Goal: Task Accomplishment & Management: Complete application form

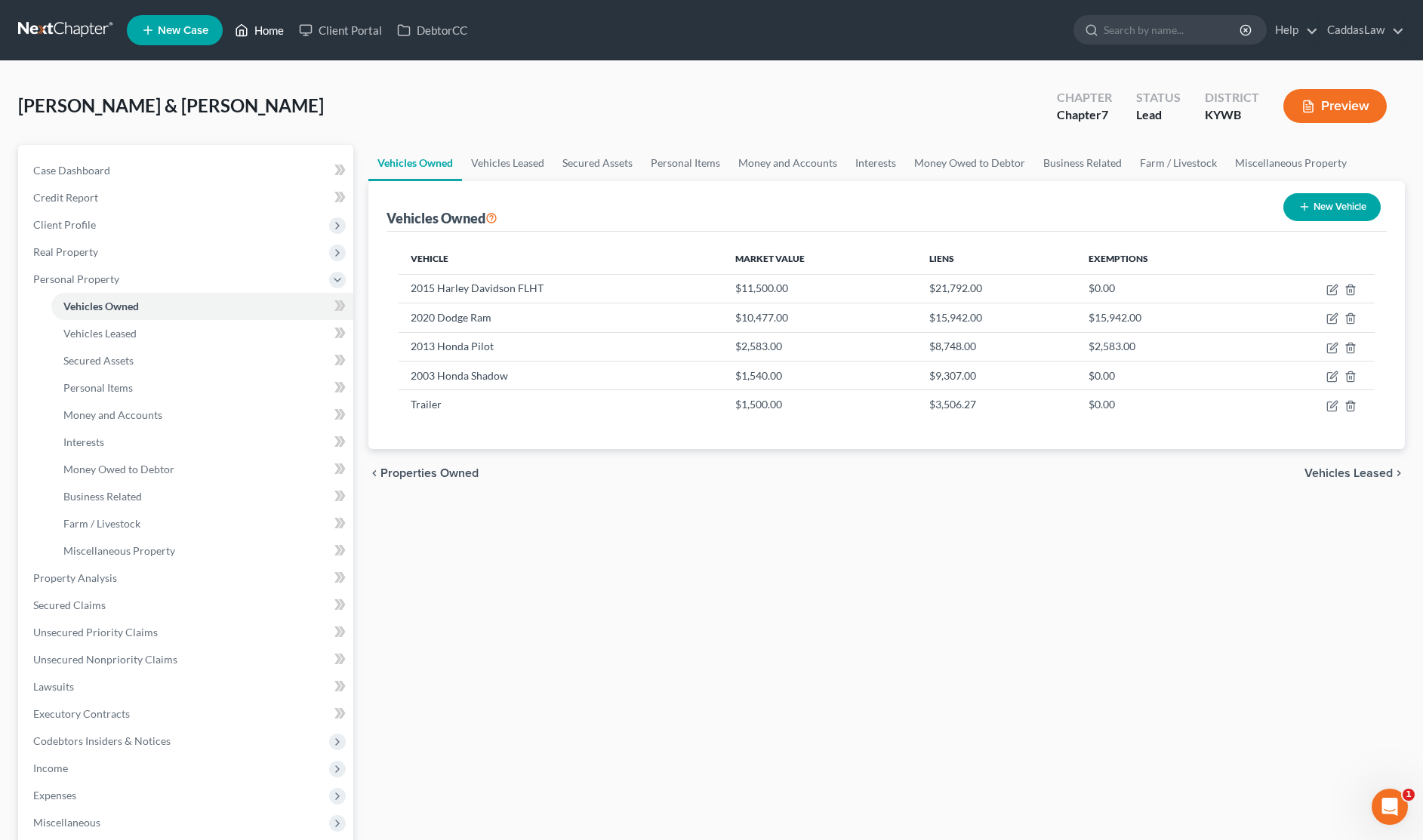
click at [261, 35] on link "Home" at bounding box center [259, 30] width 64 height 27
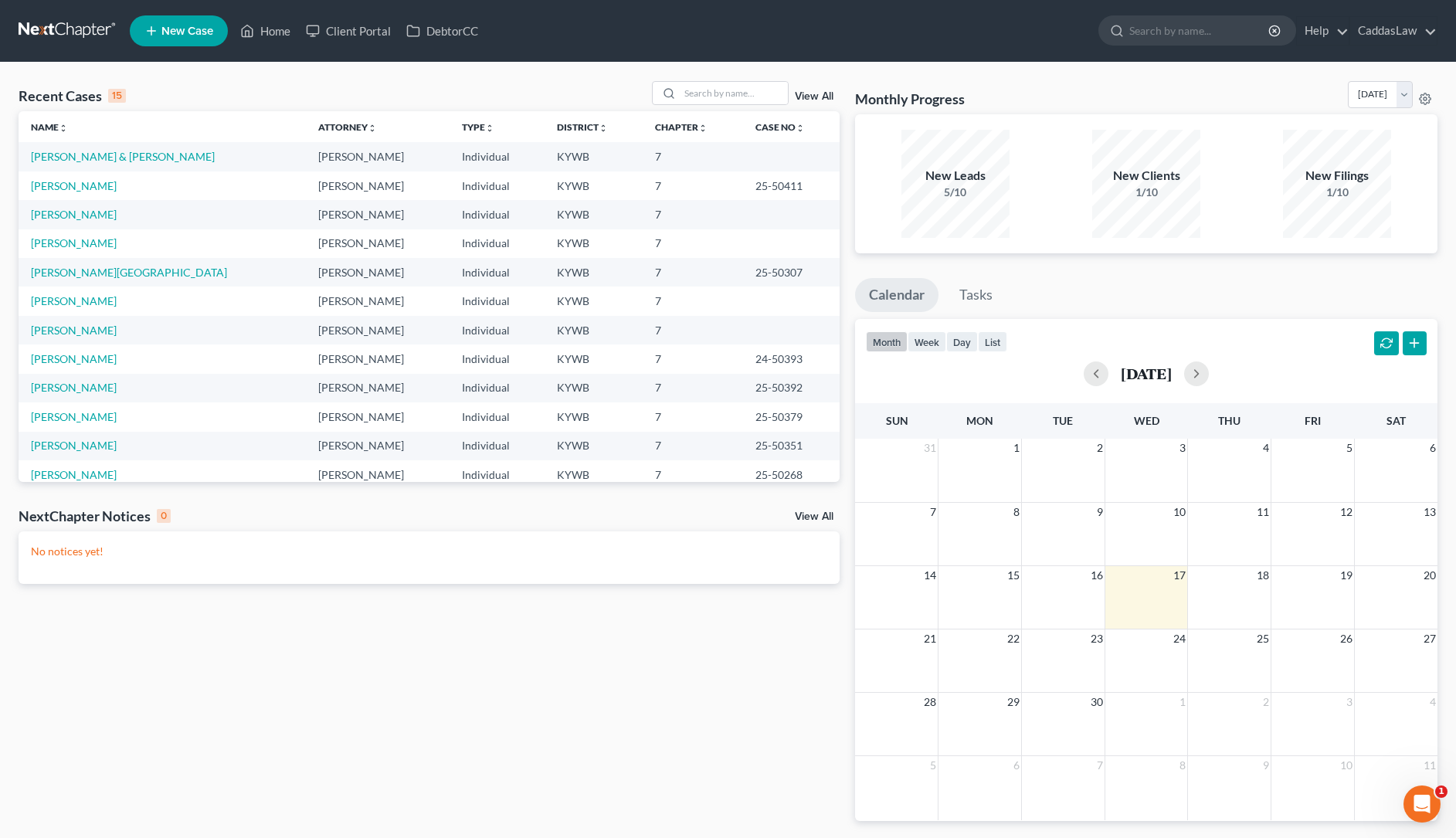
click at [167, 39] on link "New Case" at bounding box center [179, 31] width 98 height 31
select select "33"
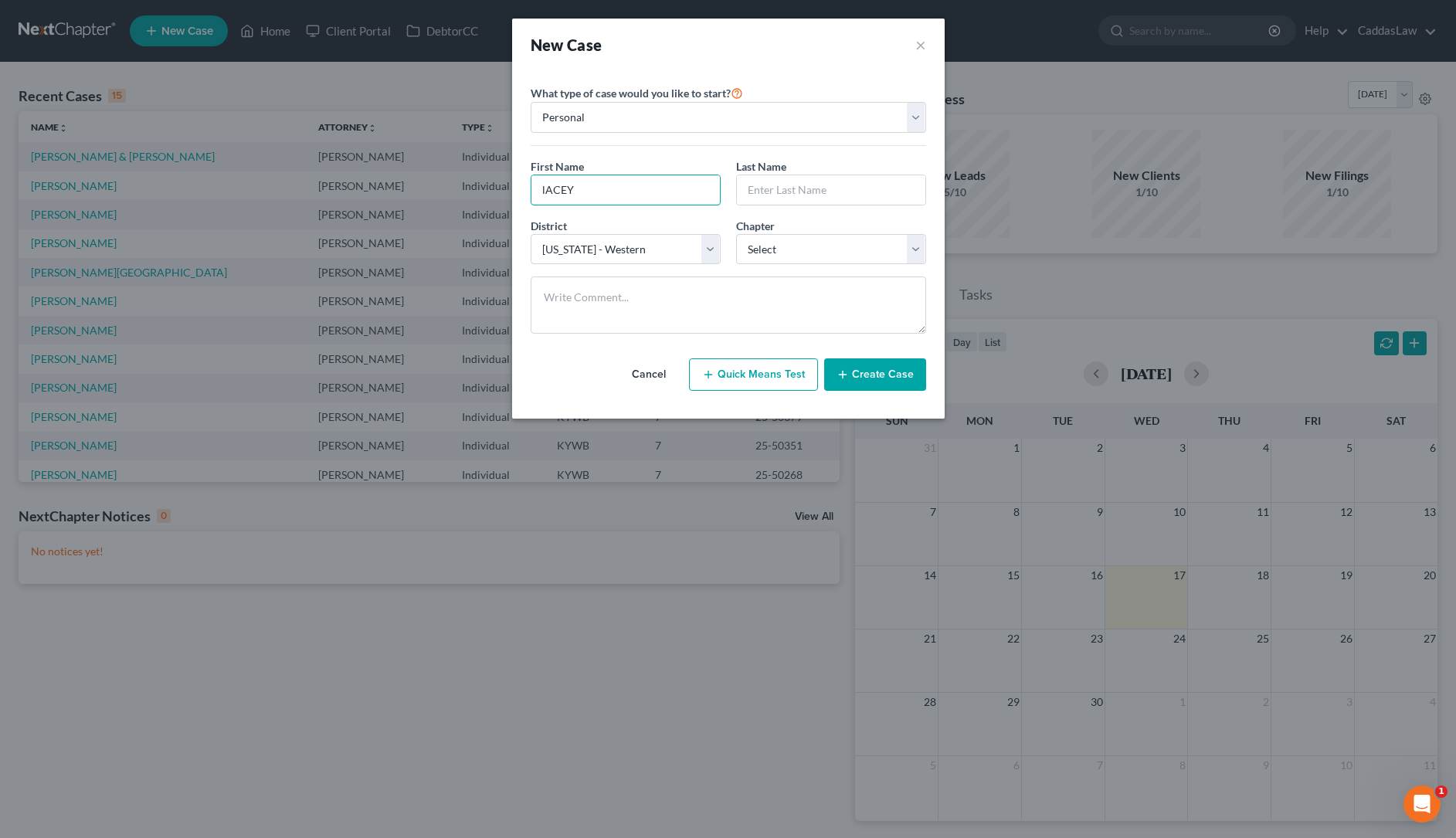
type input "lACEY"
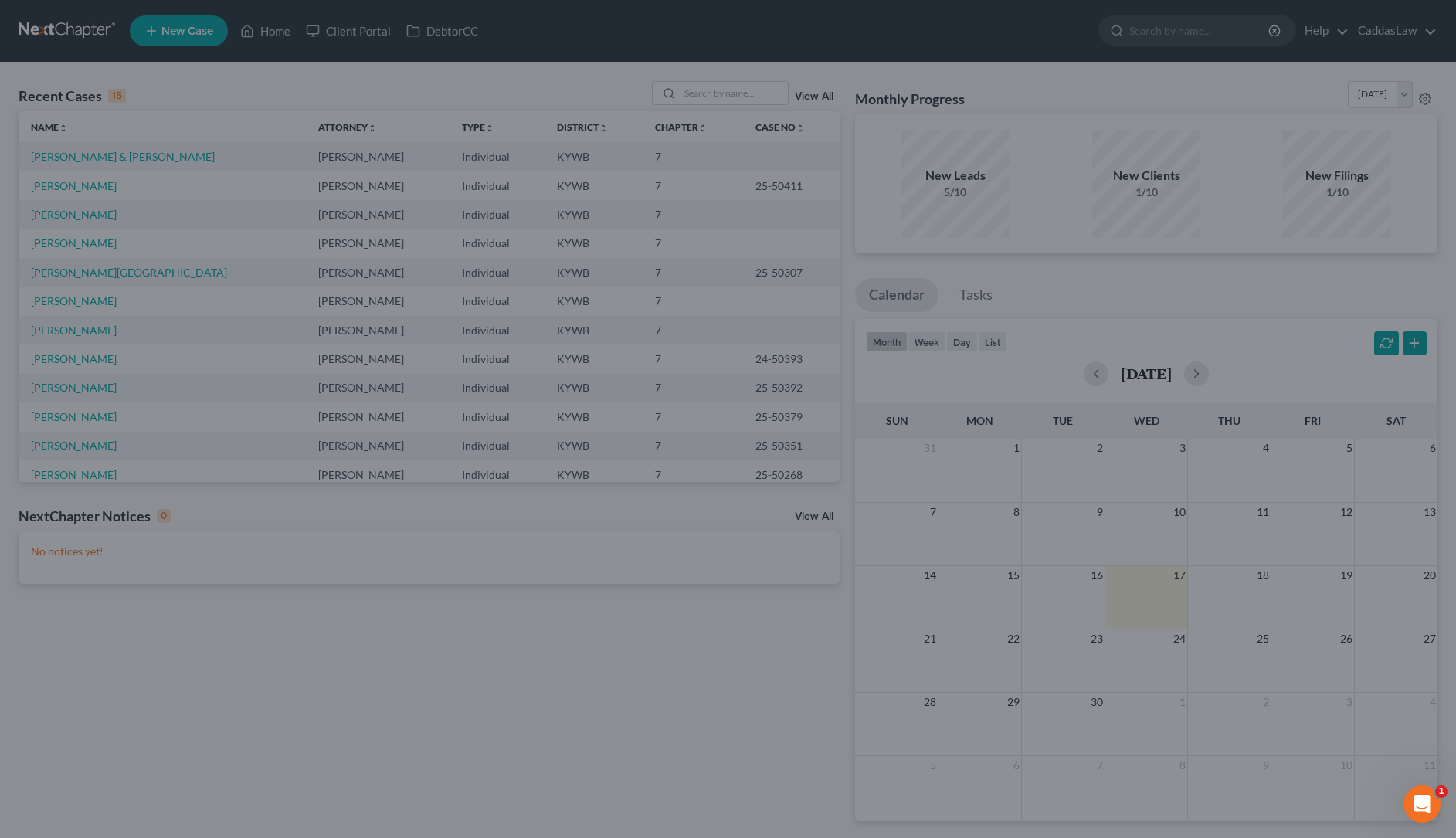
click at [300, 107] on div "New Case × Please select case type * Bankruptcy Bankruptcy What type of case wo…" at bounding box center [728, 419] width 1456 height 838
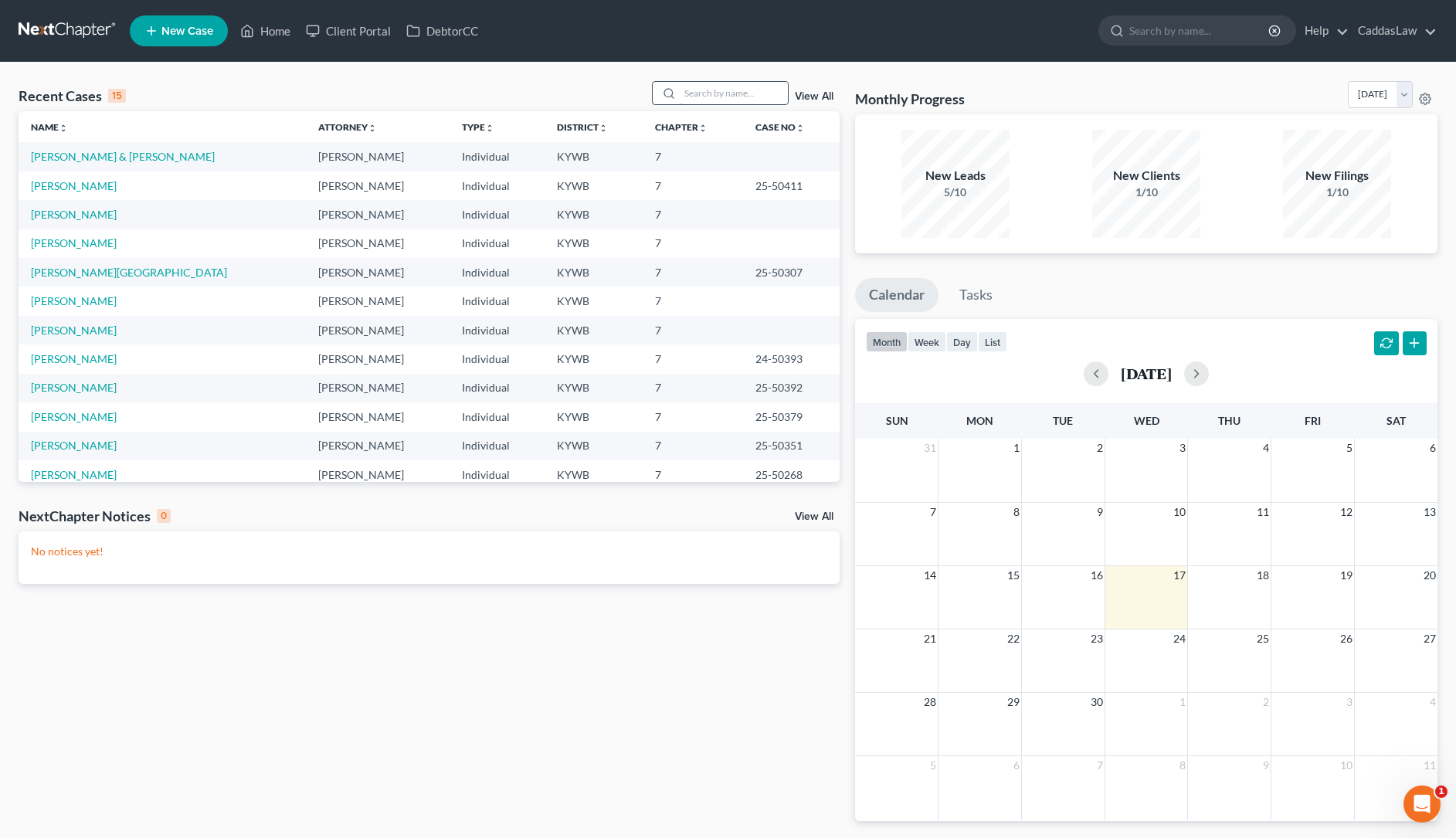
click at [710, 94] on input "search" at bounding box center [734, 93] width 108 height 22
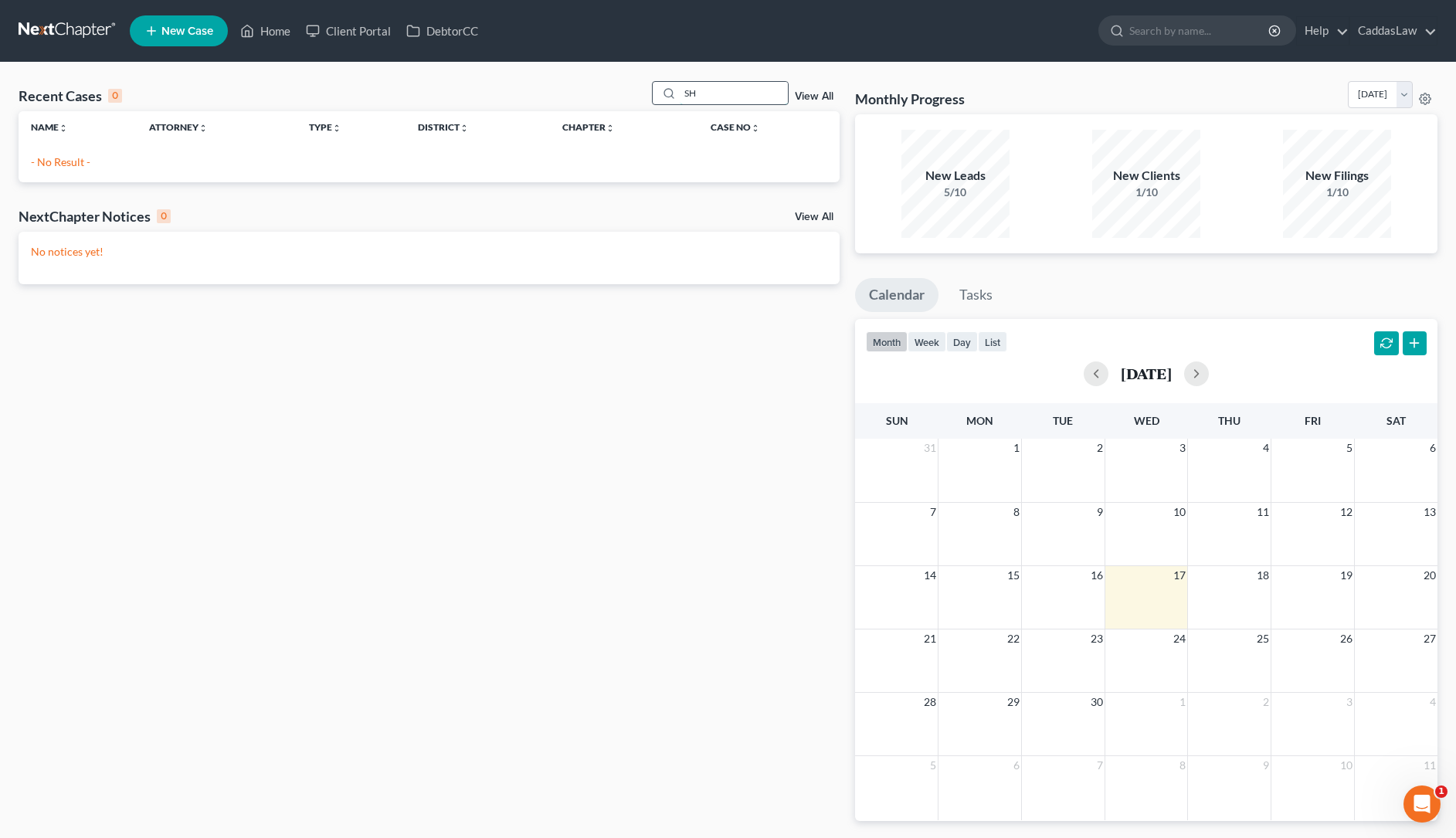
type input "S"
type input "L"
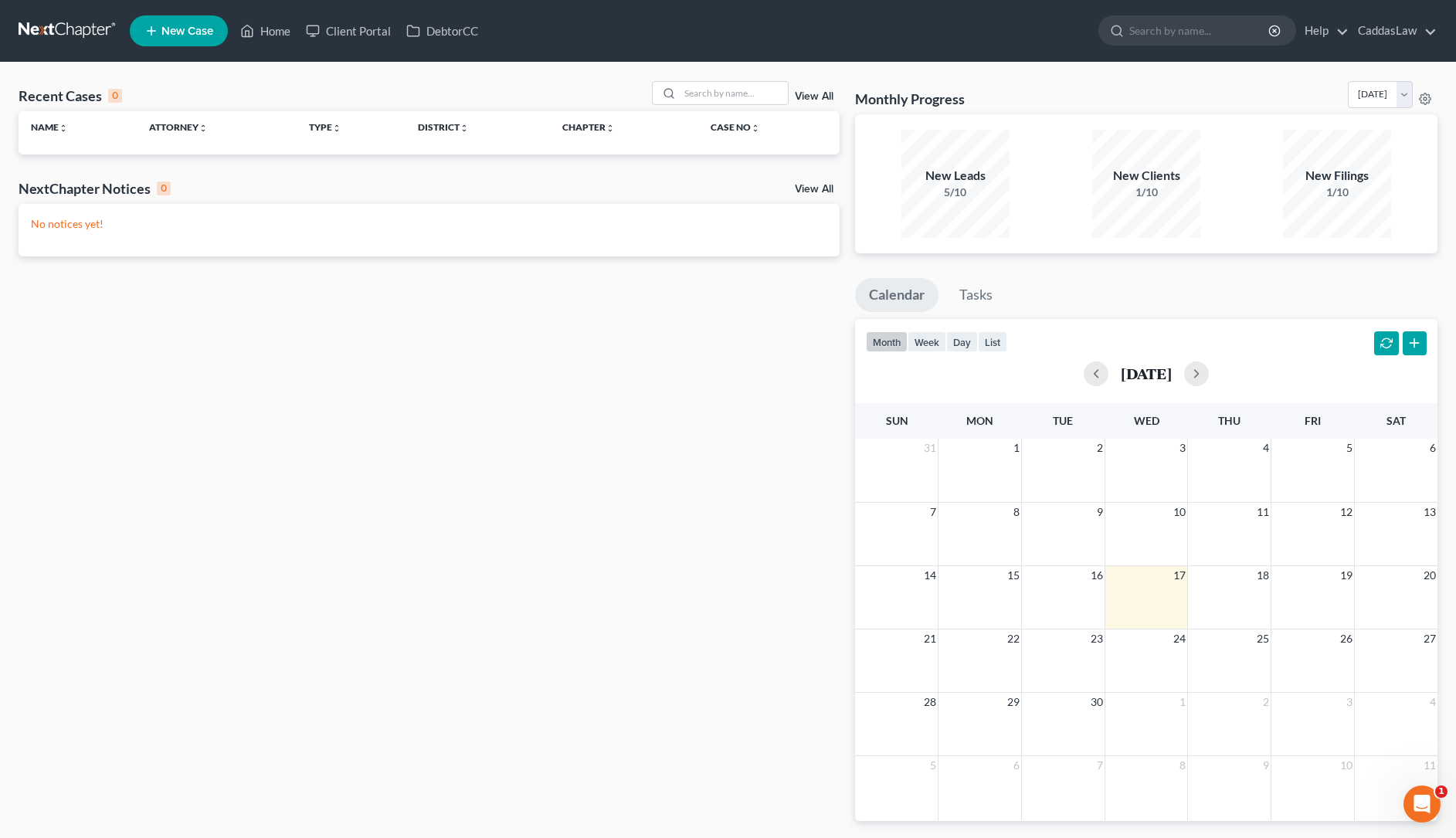
click at [167, 41] on link "New Case" at bounding box center [179, 31] width 98 height 31
select select "33"
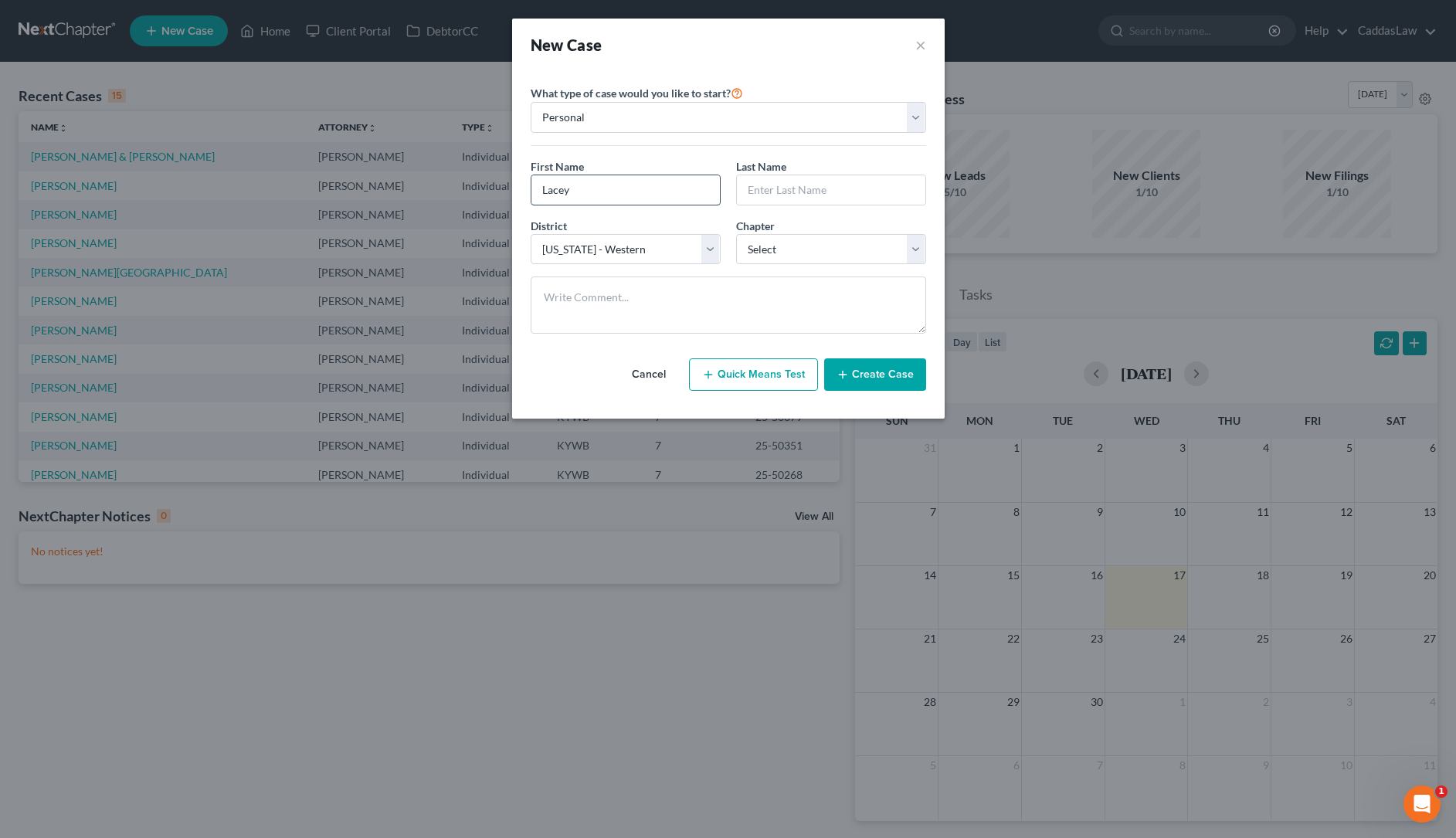
type input "Lacey"
type input "[PERSON_NAME]"
select select "0"
click at [871, 383] on button "Create Case" at bounding box center [875, 375] width 102 height 32
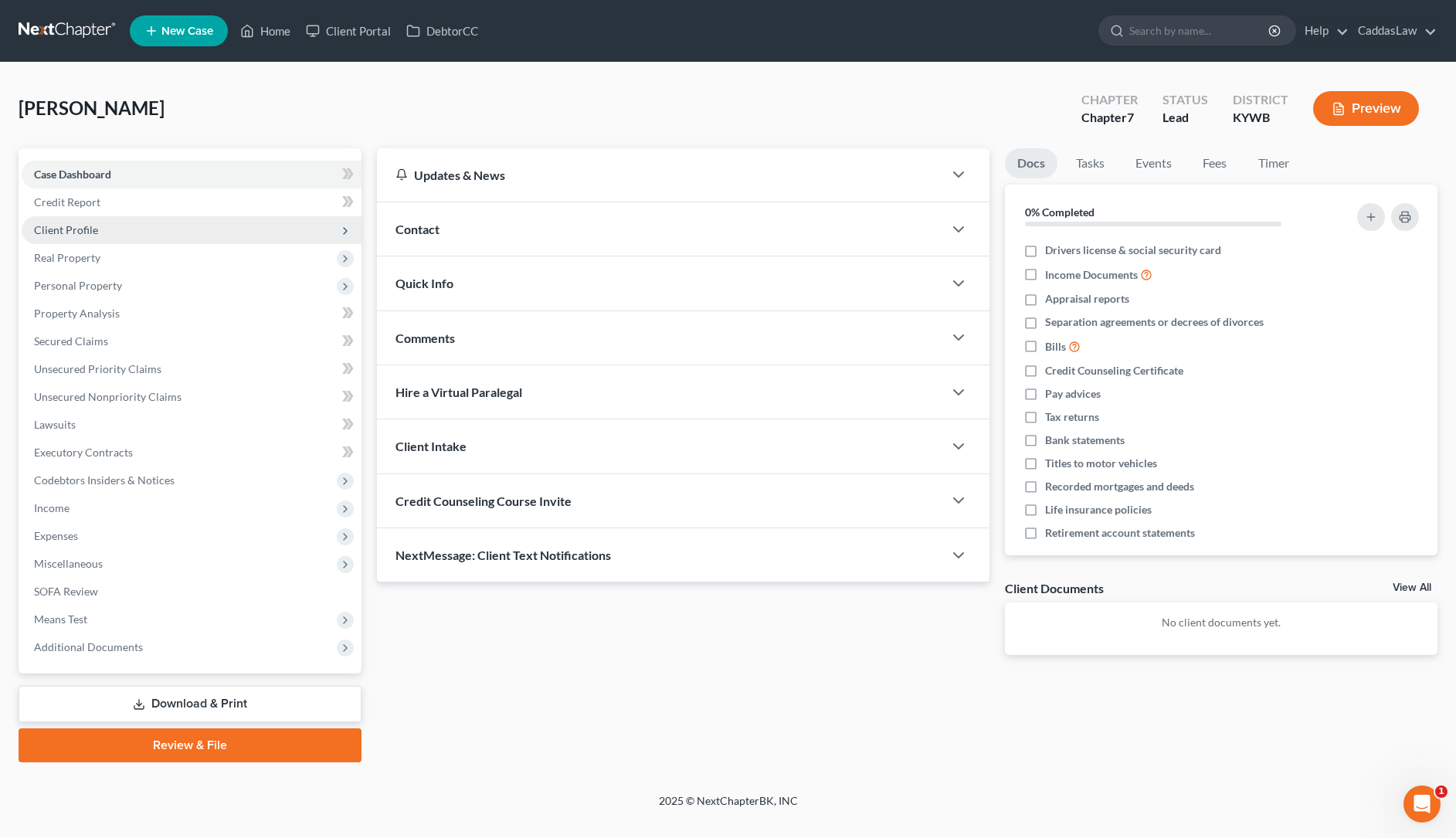
click at [76, 232] on span "Client Profile" at bounding box center [66, 230] width 64 height 13
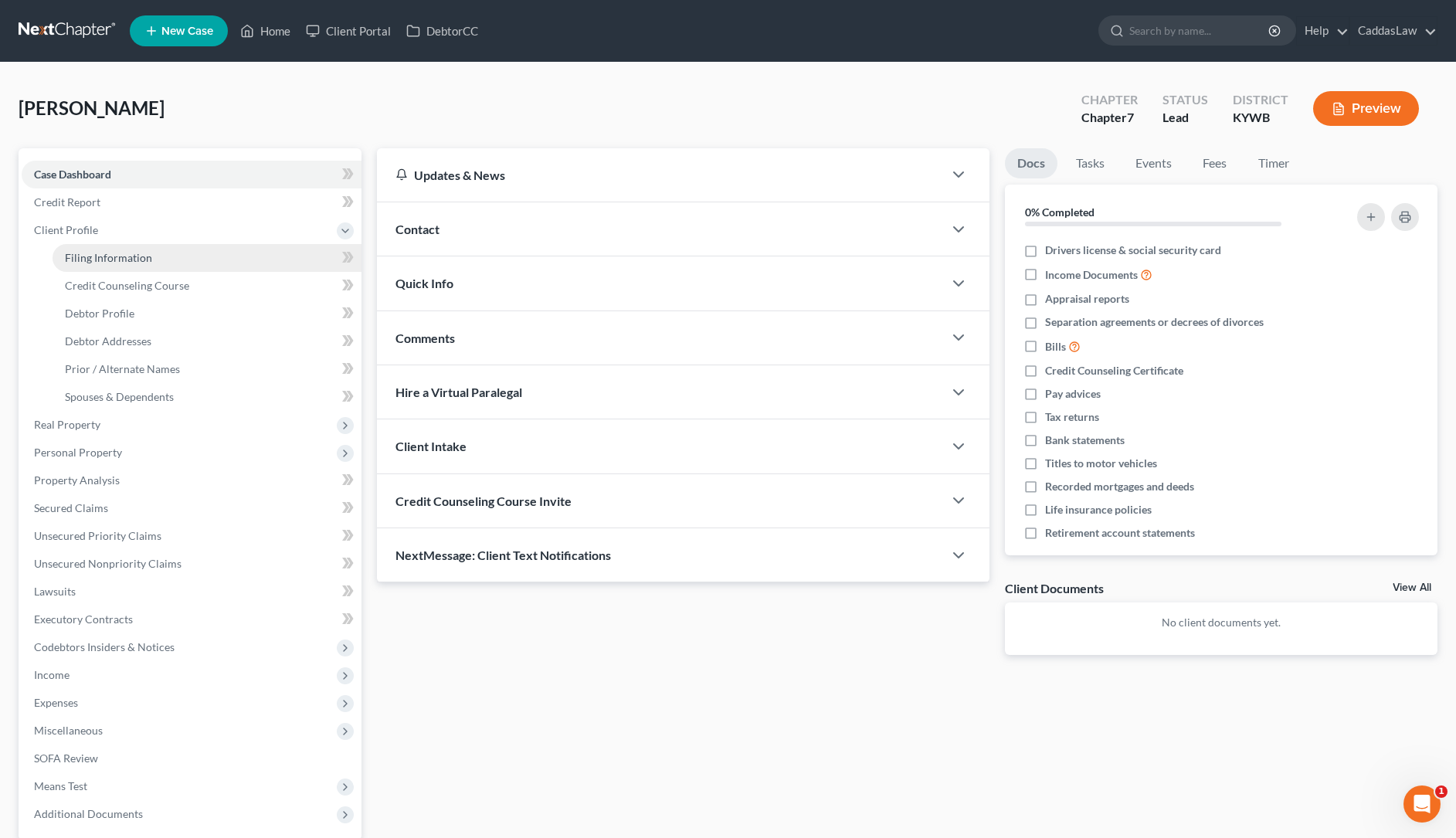
click at [107, 260] on span "Filing Information" at bounding box center [108, 258] width 87 height 13
select select "1"
select select "0"
select select "33"
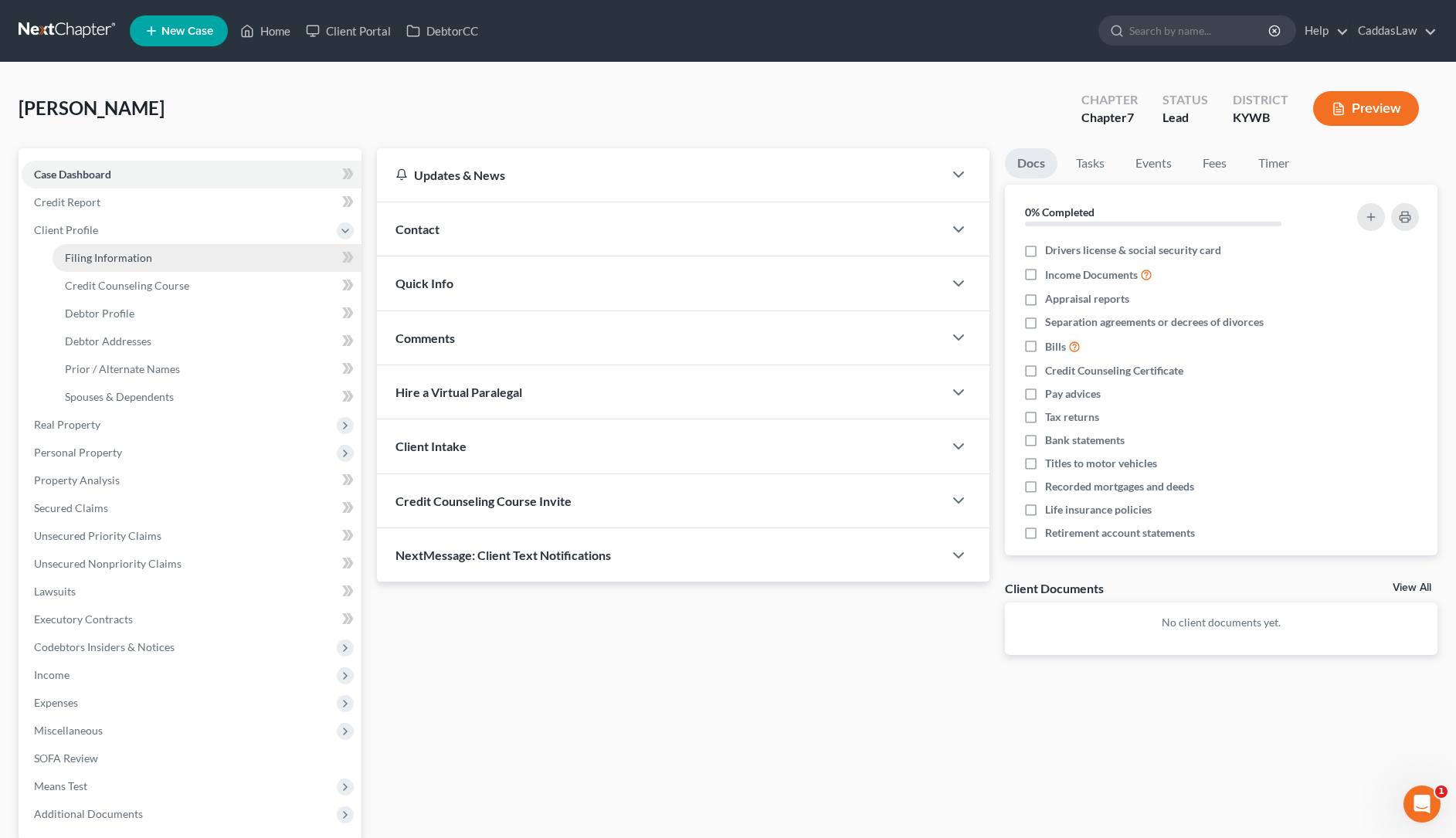
select select "18"
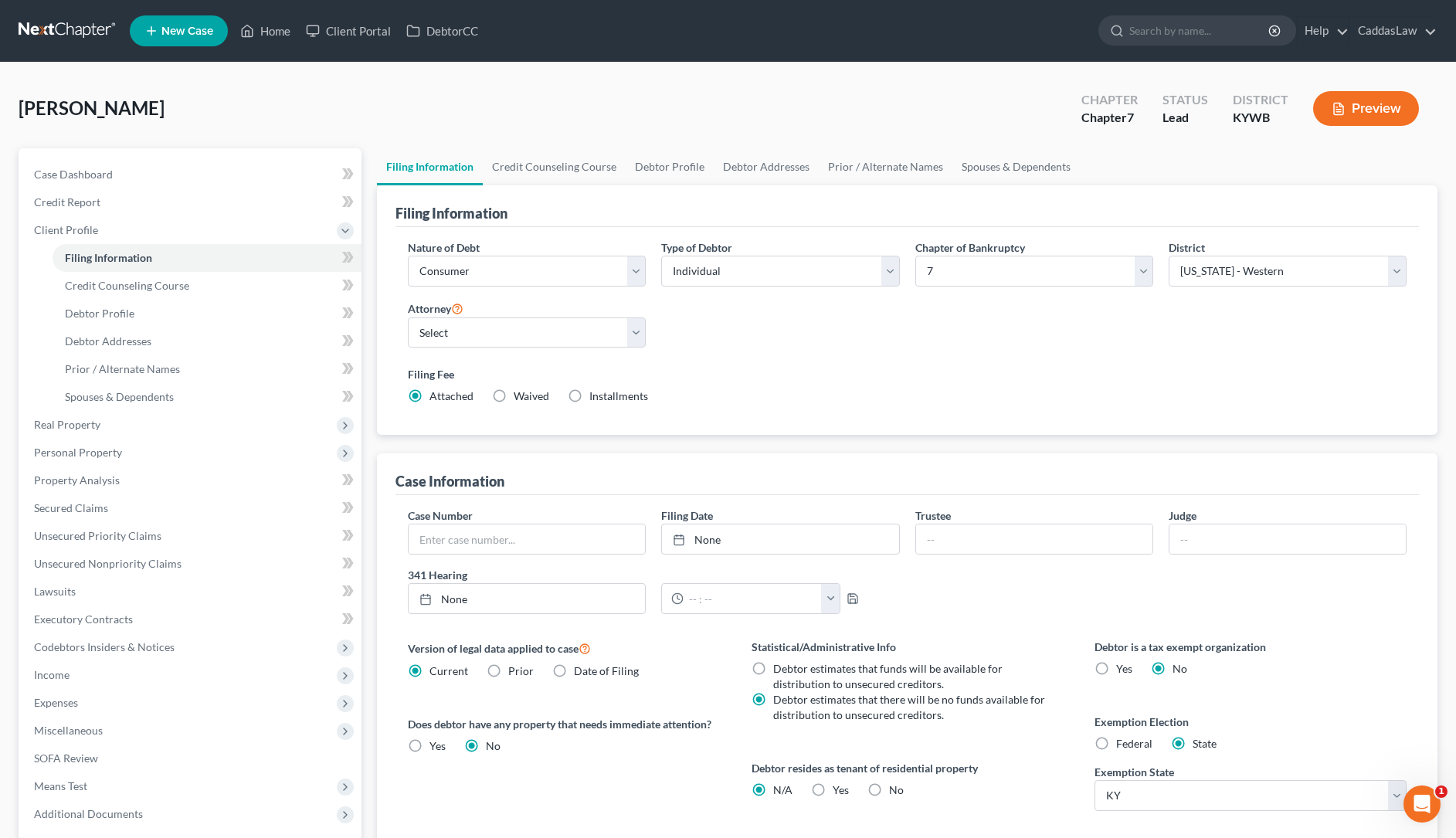
click at [1116, 741] on label "Federal" at bounding box center [1134, 744] width 36 height 15
click at [1123, 741] on input "Federal" at bounding box center [1127, 741] width 11 height 11
radio input "true"
radio input "false"
click at [129, 285] on span "Credit Counseling Course" at bounding box center [127, 286] width 124 height 13
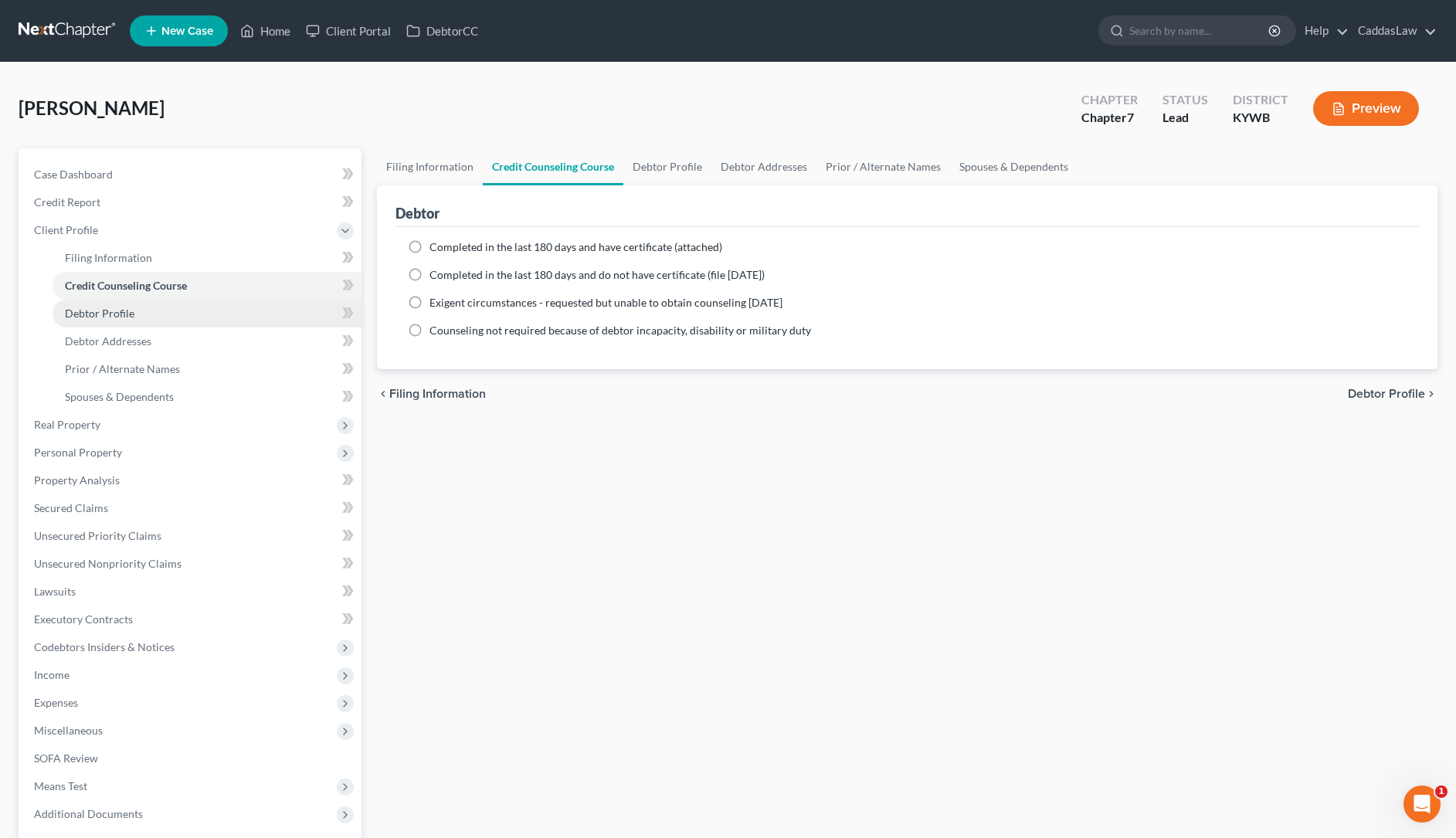
click at [102, 311] on span "Debtor Profile" at bounding box center [99, 313] width 70 height 13
select select "0"
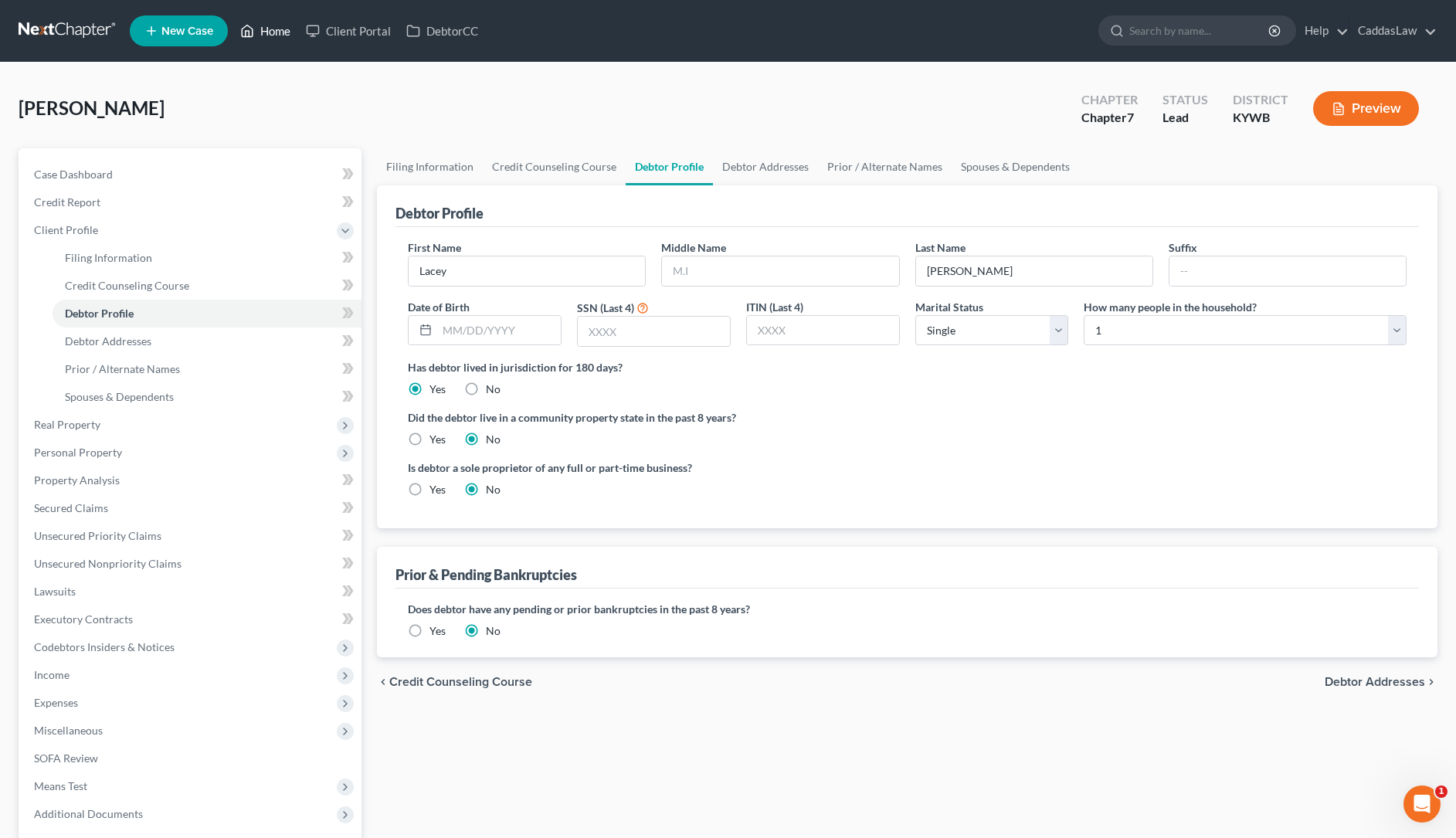
click at [281, 33] on link "Home" at bounding box center [265, 31] width 66 height 28
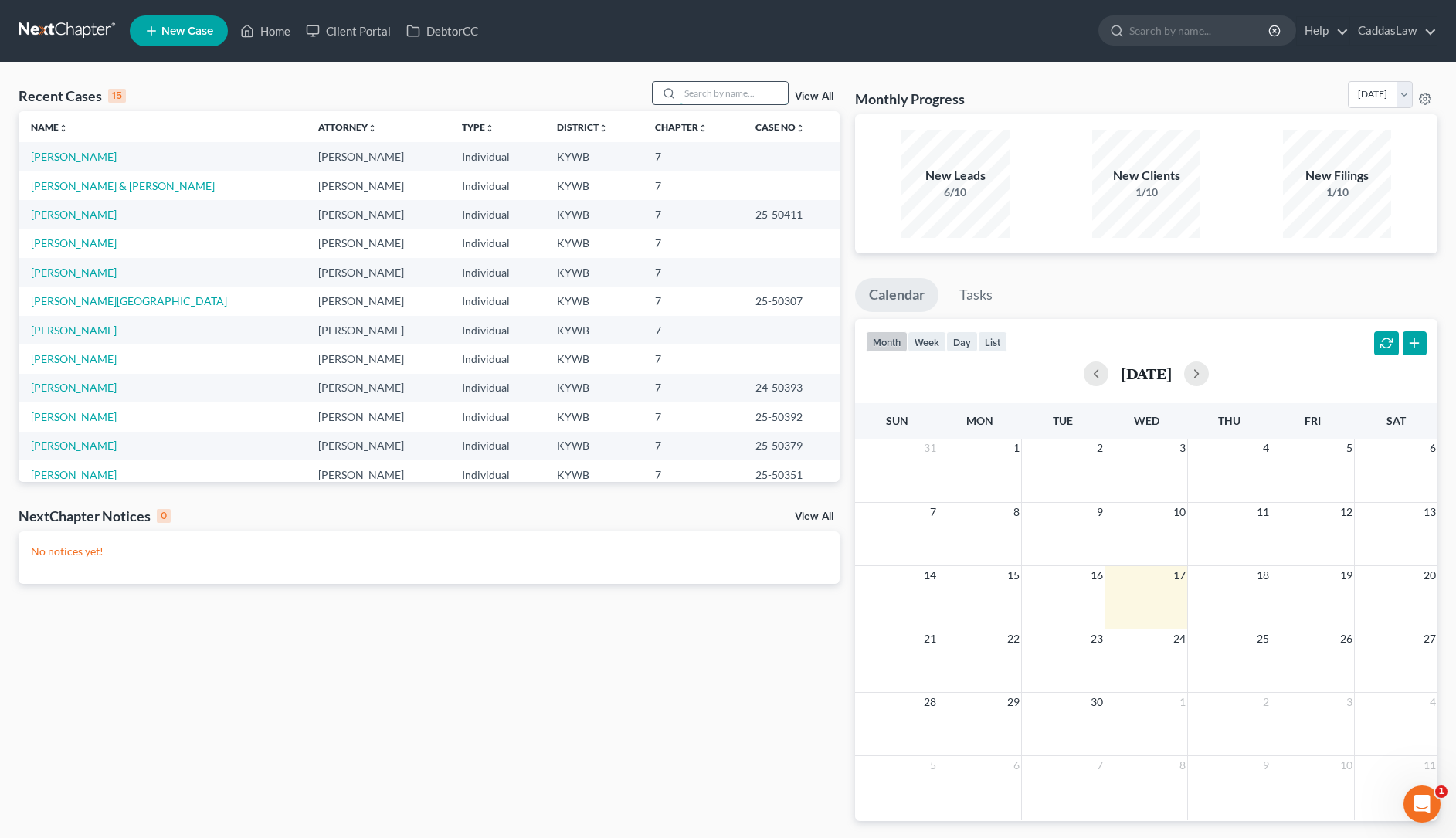
click at [730, 91] on input "search" at bounding box center [734, 93] width 108 height 22
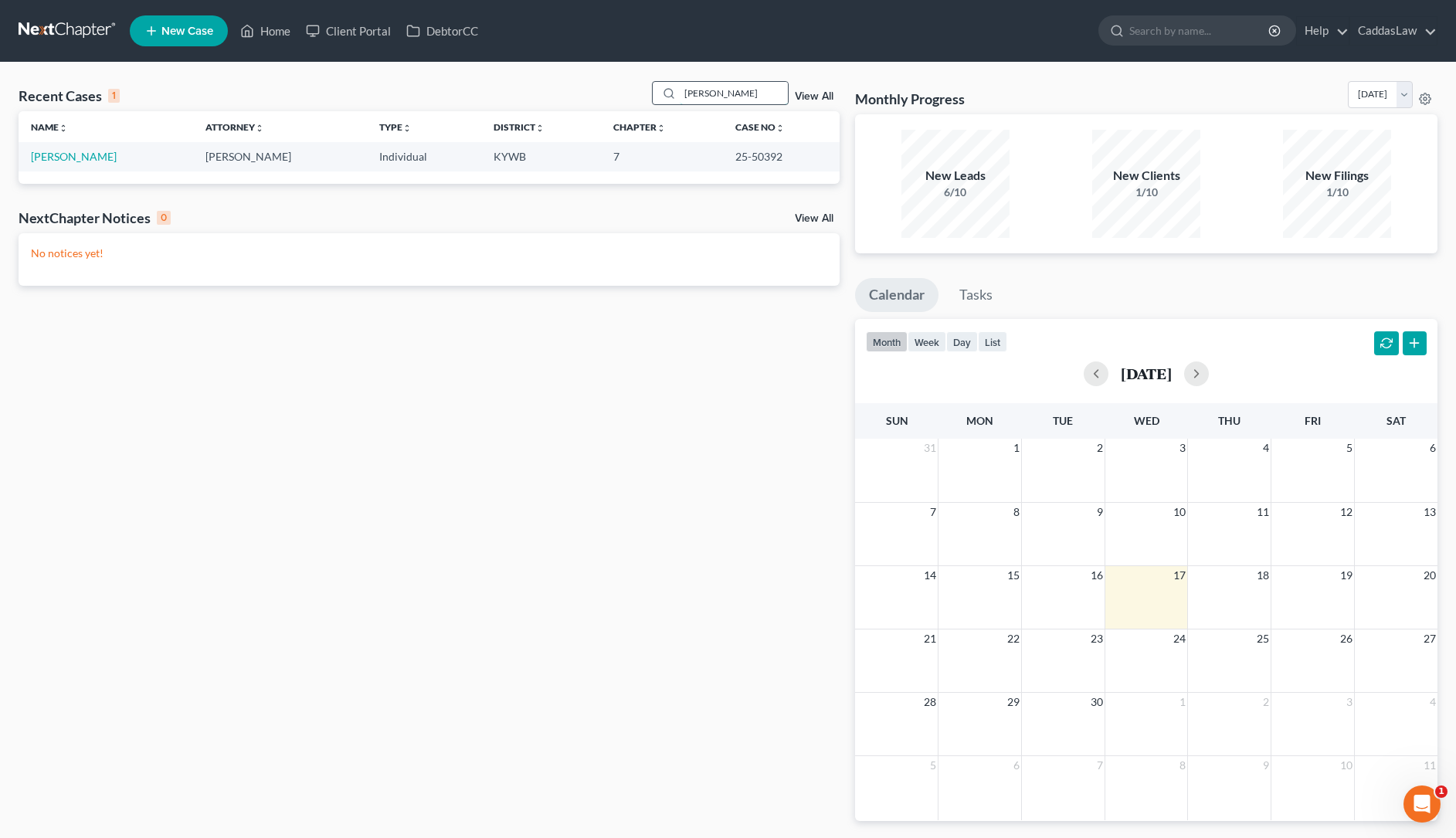
type input "[PERSON_NAME]"
drag, startPoint x: 730, startPoint y: 91, endPoint x: 87, endPoint y: 156, distance: 646.3
click at [87, 156] on link "[PERSON_NAME]" at bounding box center [74, 157] width 86 height 13
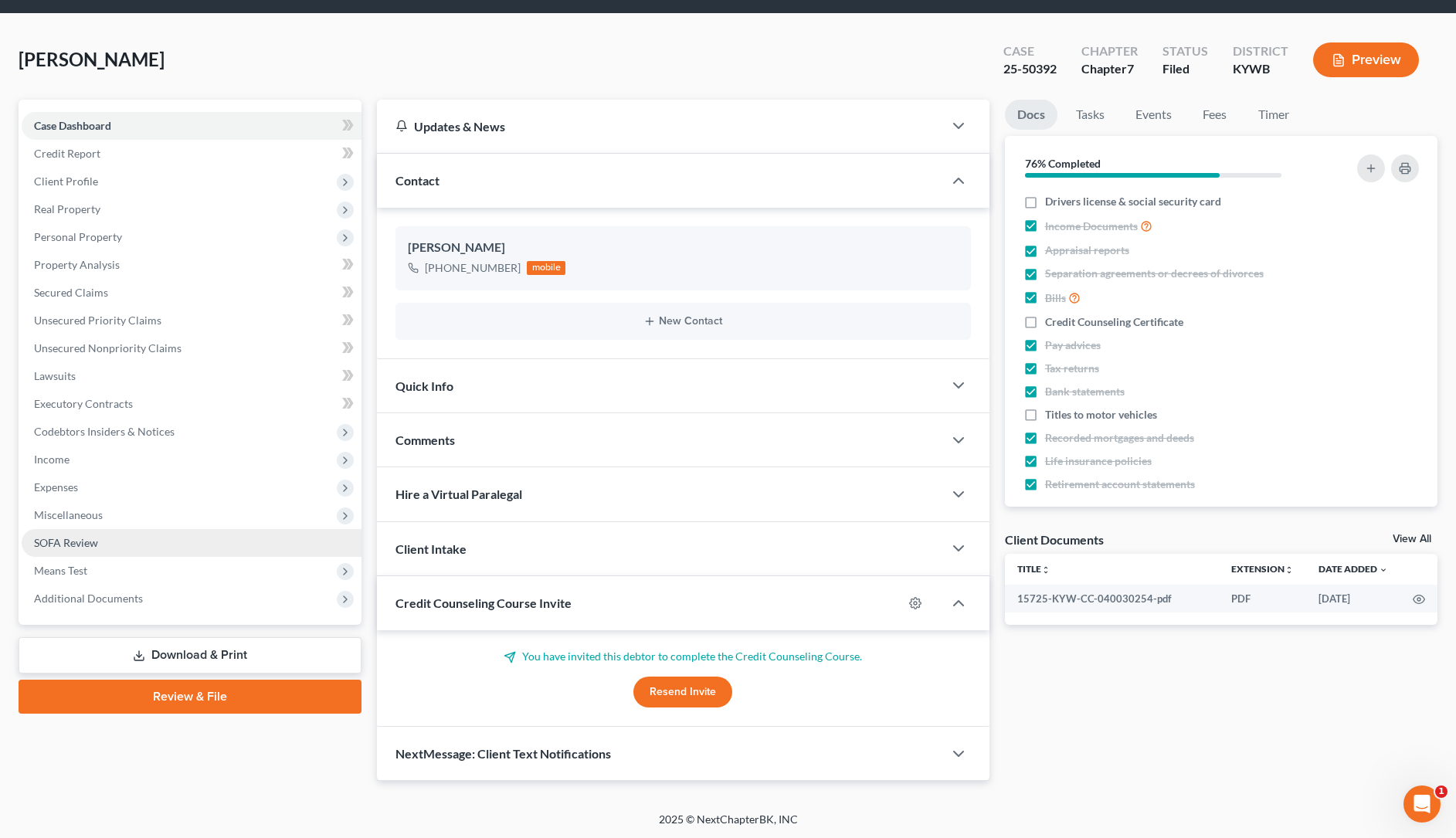
scroll to position [48, 0]
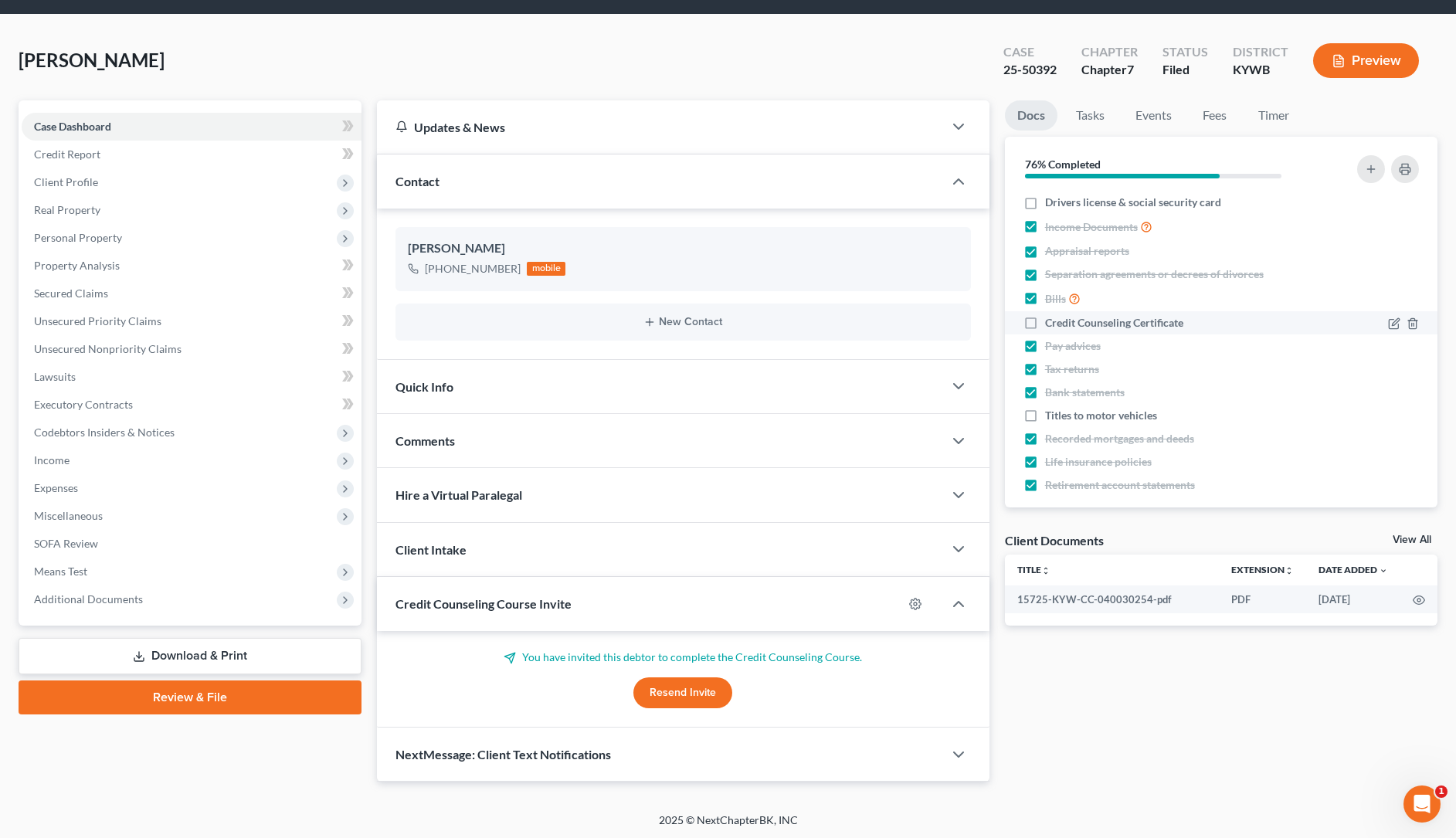
click at [1045, 320] on label "Credit Counseling Certificate" at bounding box center [1114, 323] width 139 height 15
click at [1051, 320] on input "Credit Counseling Certificate" at bounding box center [1056, 320] width 11 height 11
checkbox input "true"
click at [1045, 207] on label "Drivers license & social security card" at bounding box center [1133, 203] width 176 height 15
click at [1051, 204] on input "Drivers license & social security card" at bounding box center [1056, 200] width 11 height 11
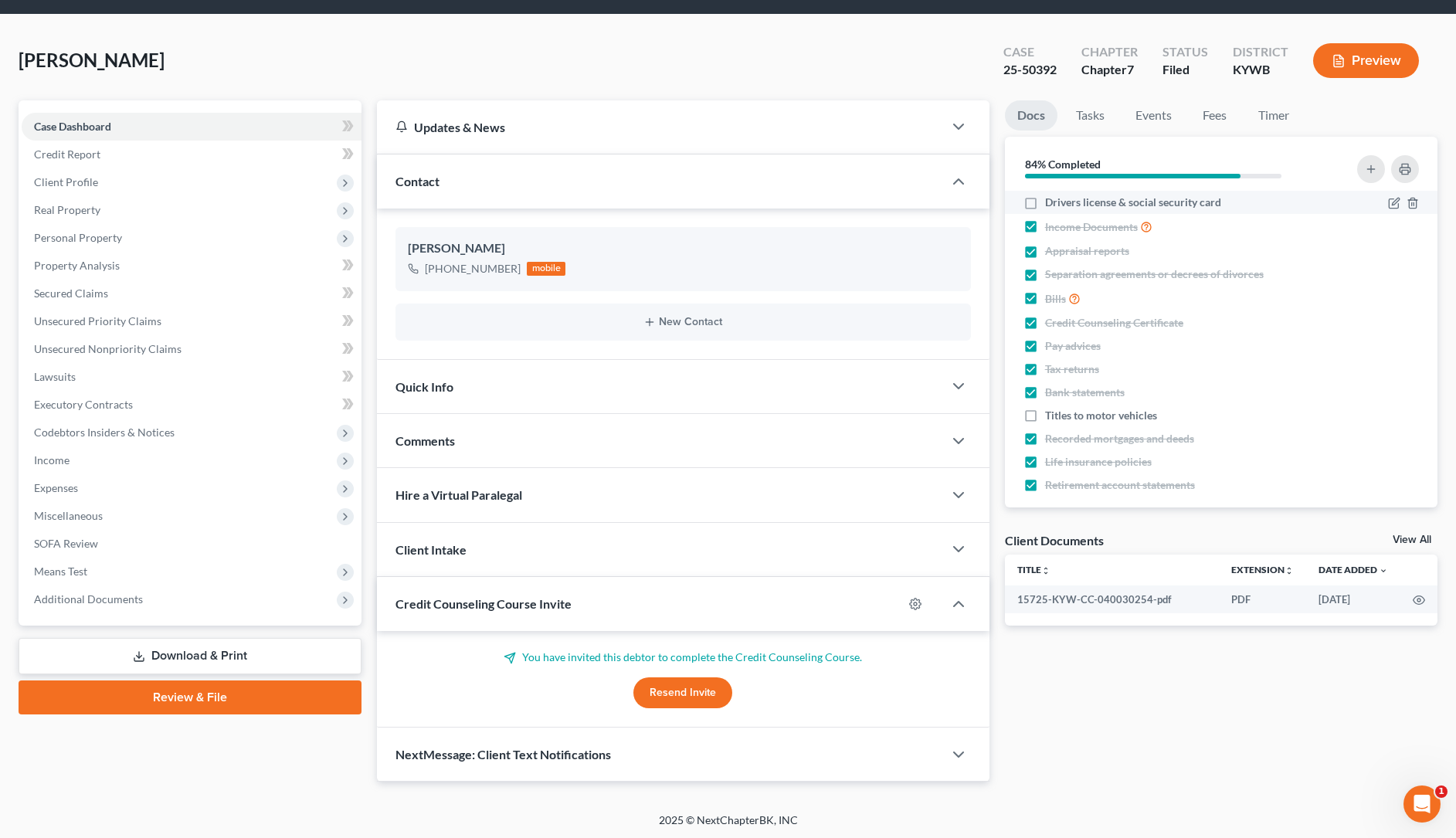
checkbox input "true"
click at [1045, 418] on label "Titles to motor vehicles" at bounding box center [1101, 416] width 112 height 15
click at [1051, 418] on input "Titles to motor vehicles" at bounding box center [1056, 413] width 11 height 11
checkbox input "true"
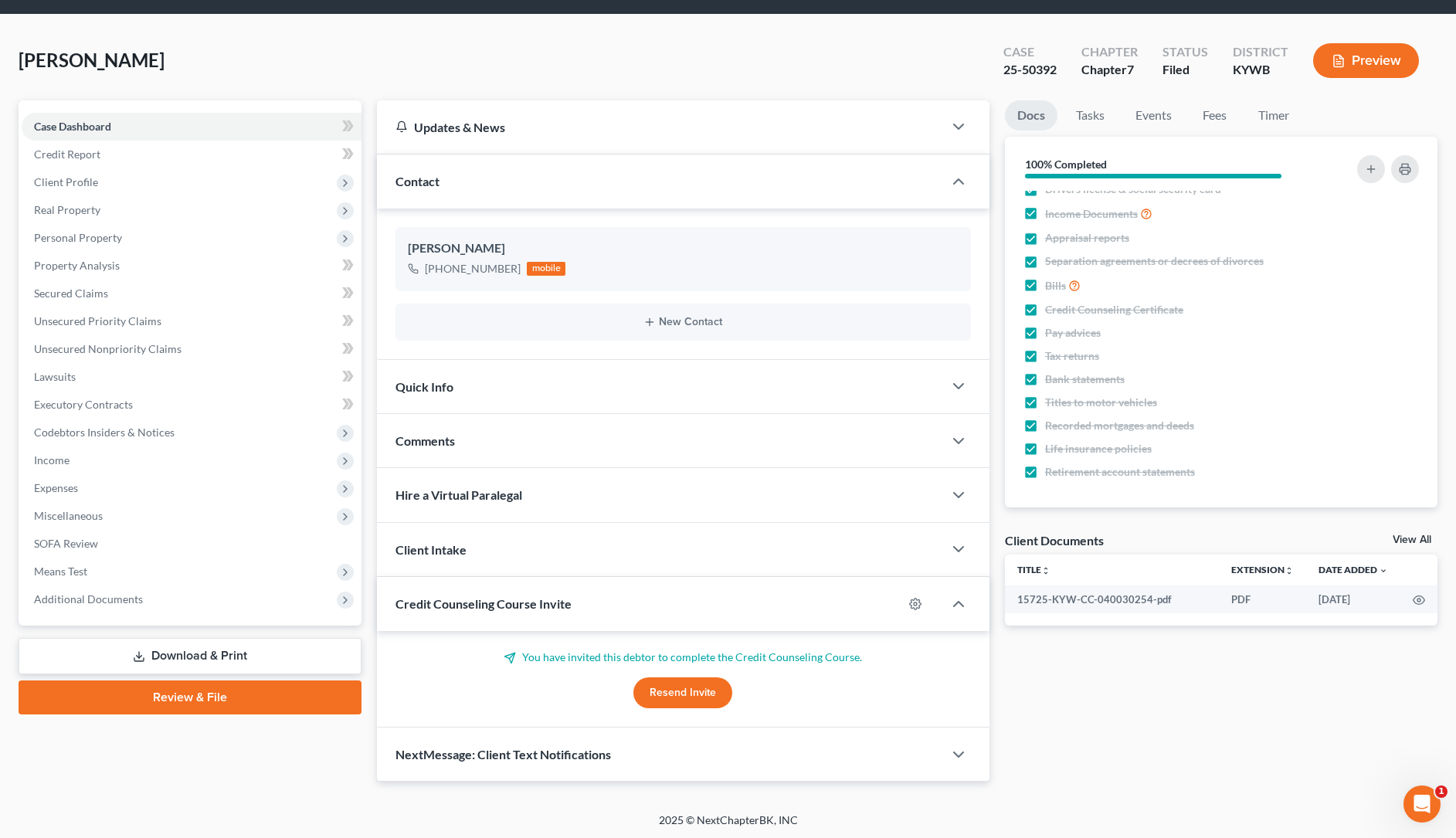
scroll to position [12, 0]
click at [1370, 64] on button "Preview" at bounding box center [1366, 60] width 106 height 34
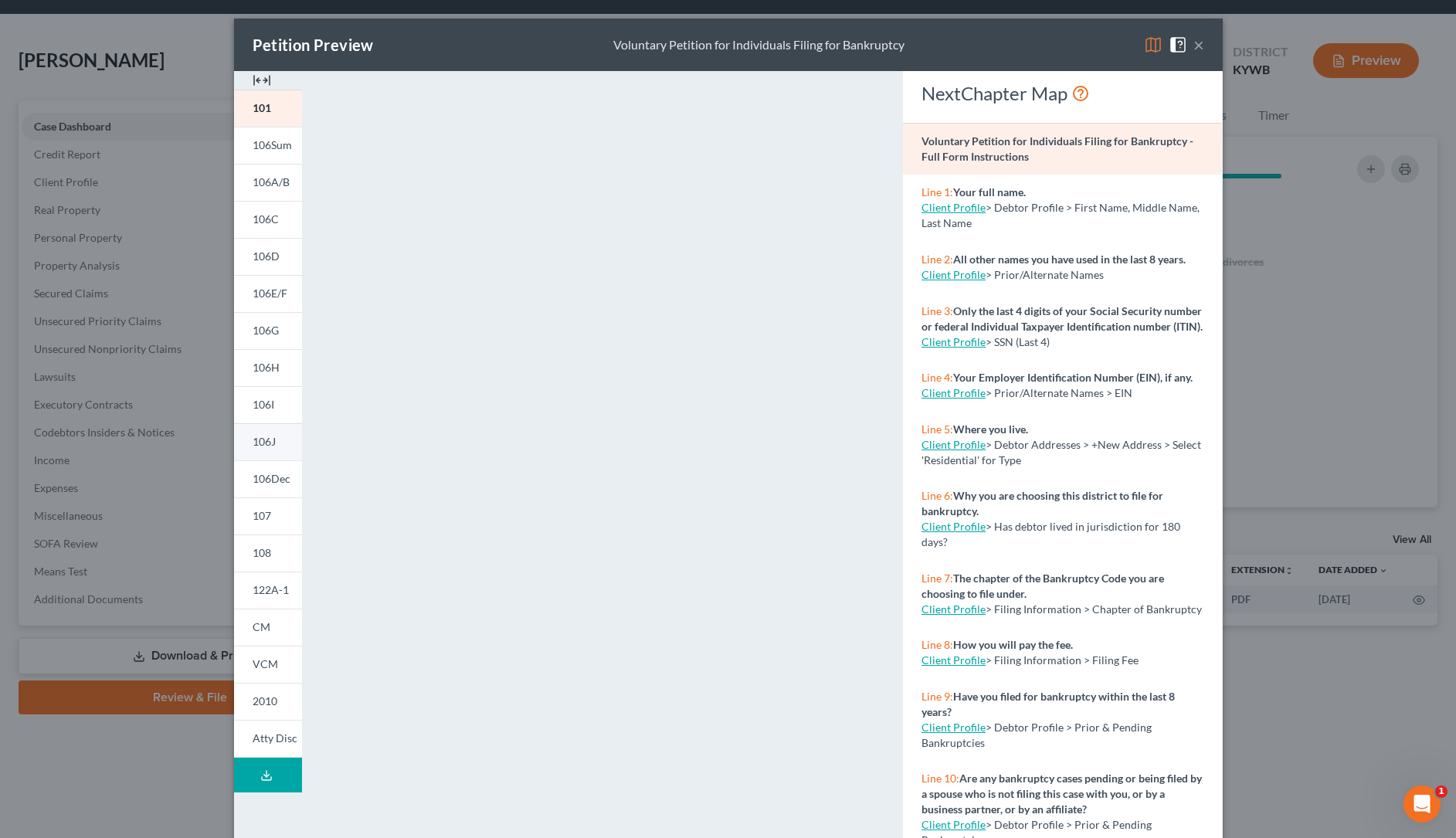
click at [285, 428] on link "106J" at bounding box center [268, 441] width 68 height 37
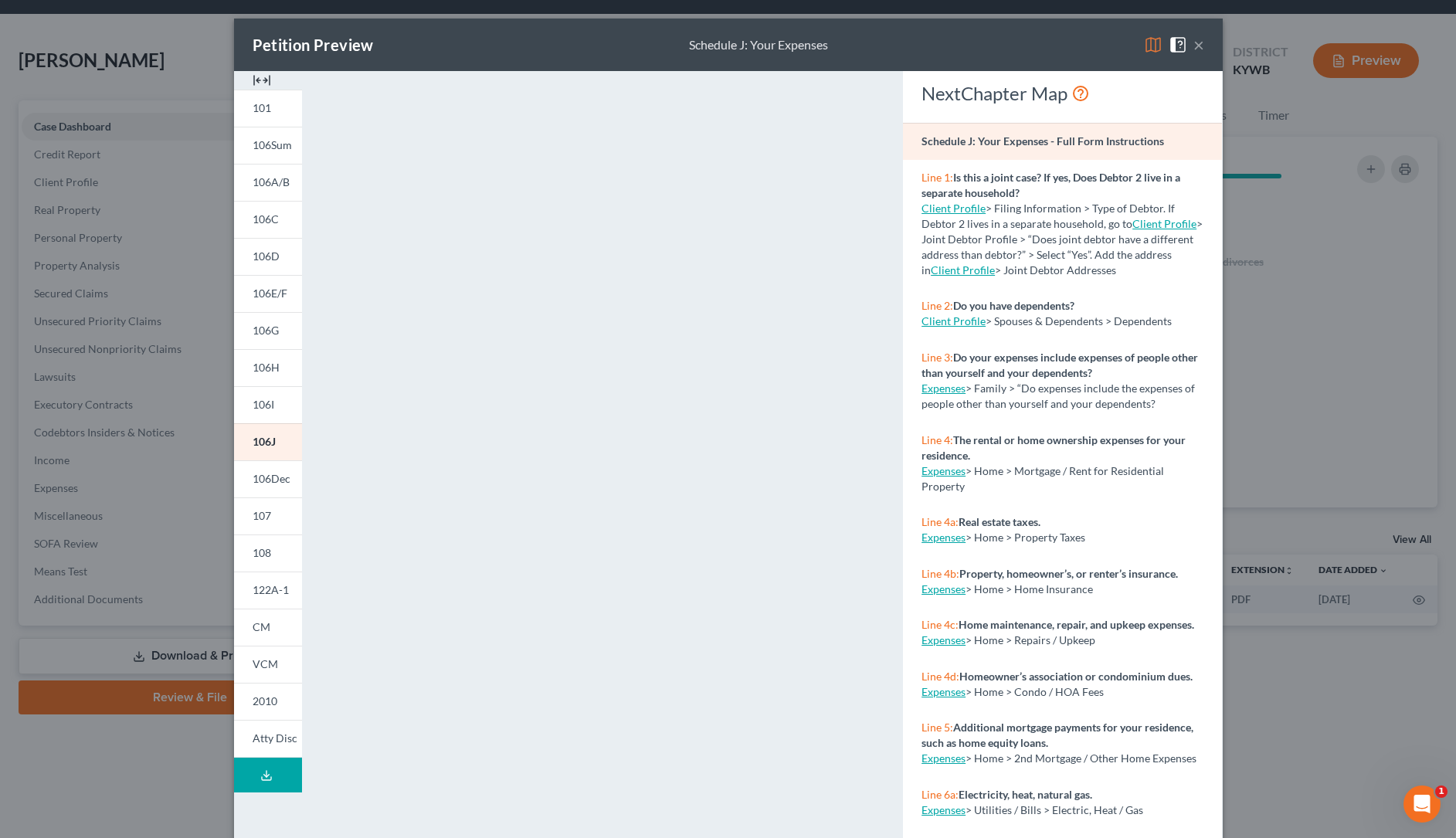
click at [1199, 45] on button "×" at bounding box center [1198, 44] width 11 height 18
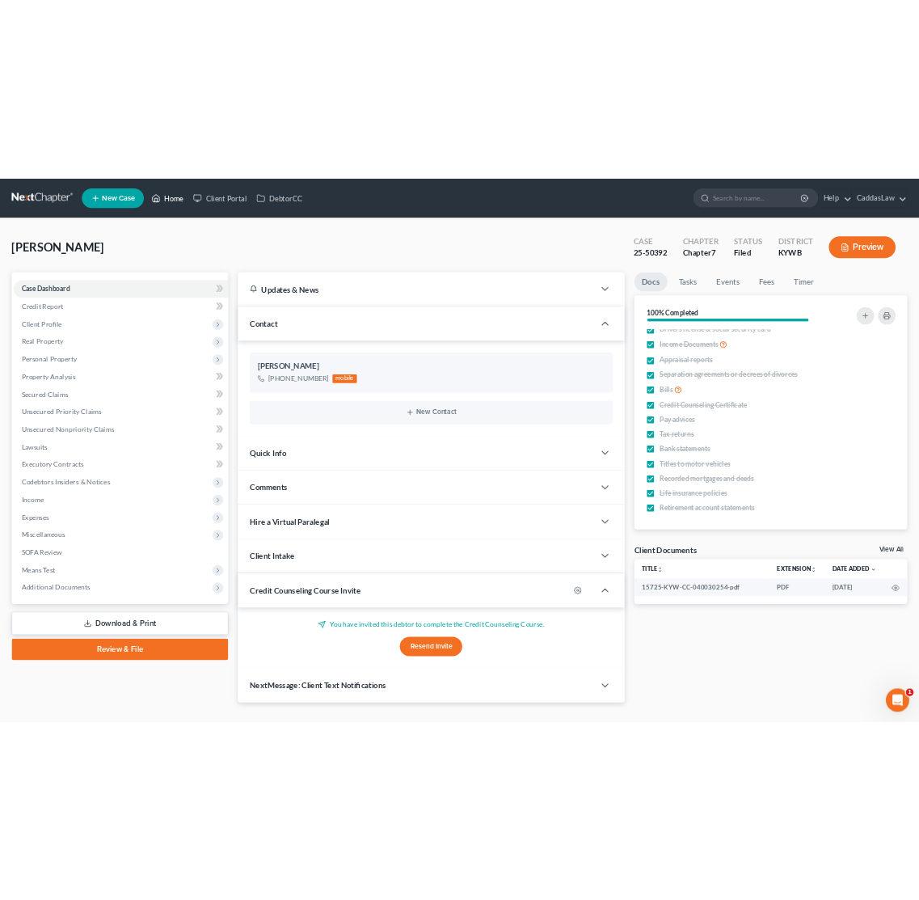
scroll to position [0, 0]
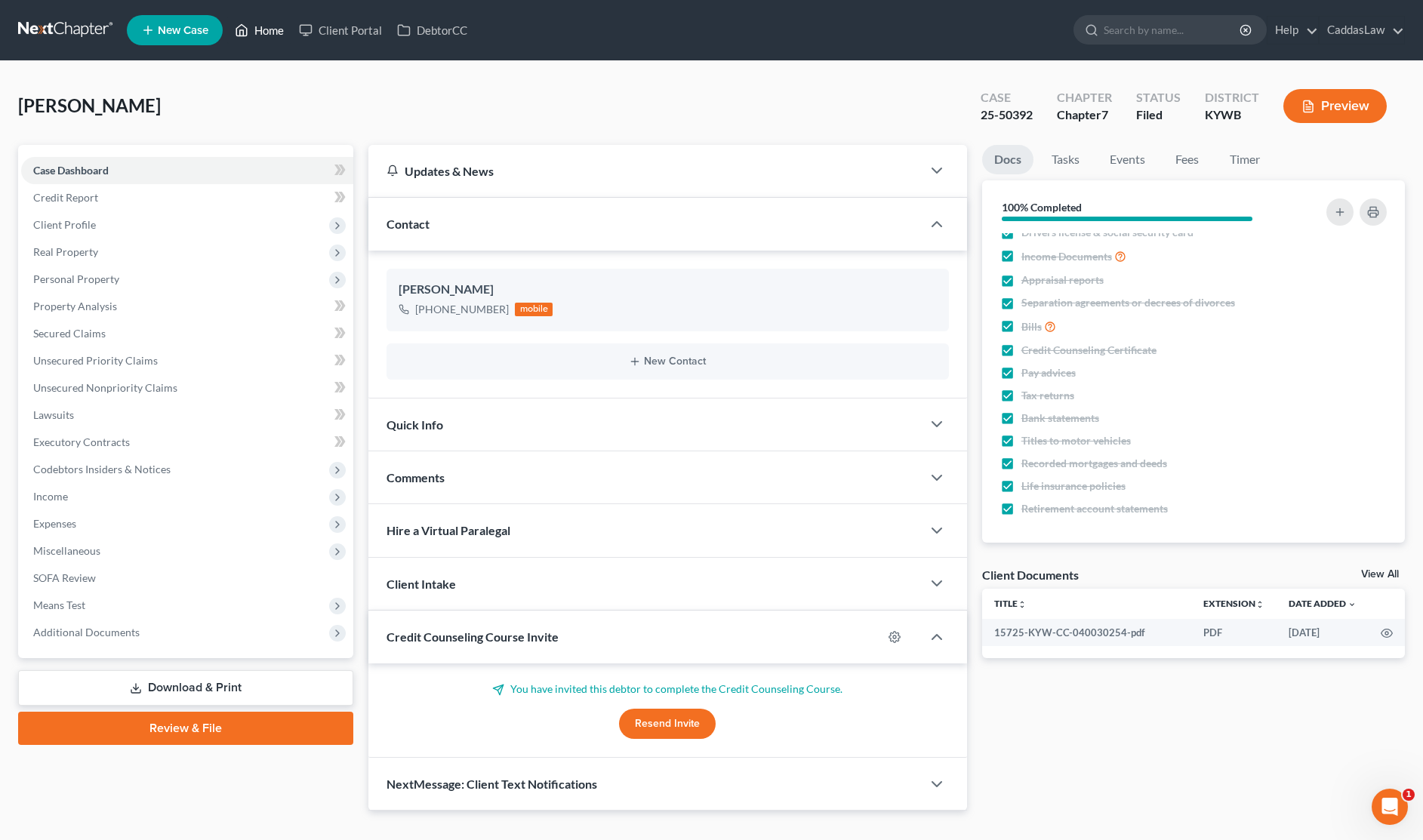
click at [262, 30] on link "Home" at bounding box center [259, 30] width 64 height 27
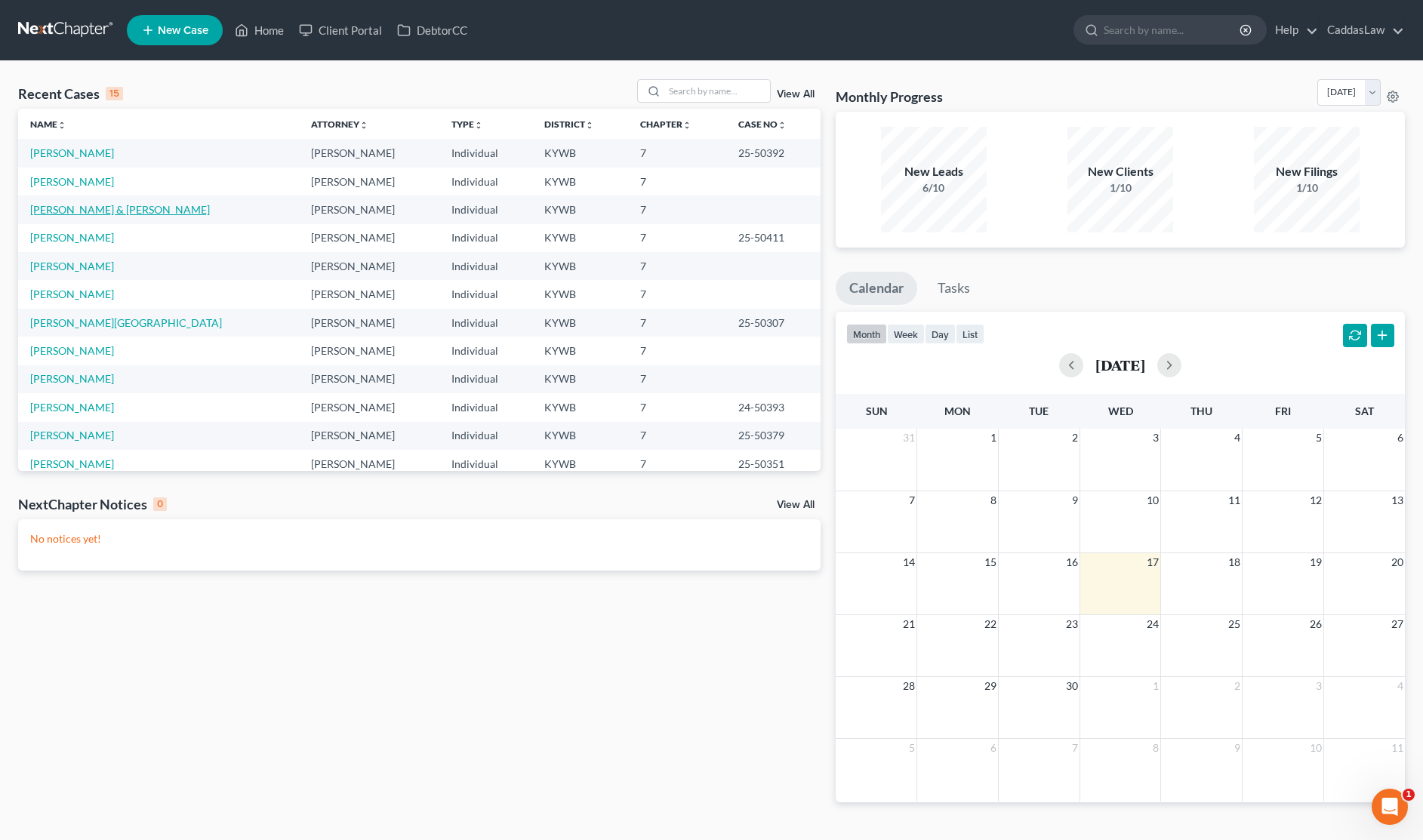
click at [115, 203] on link "[PERSON_NAME] & [PERSON_NAME]" at bounding box center [120, 209] width 179 height 13
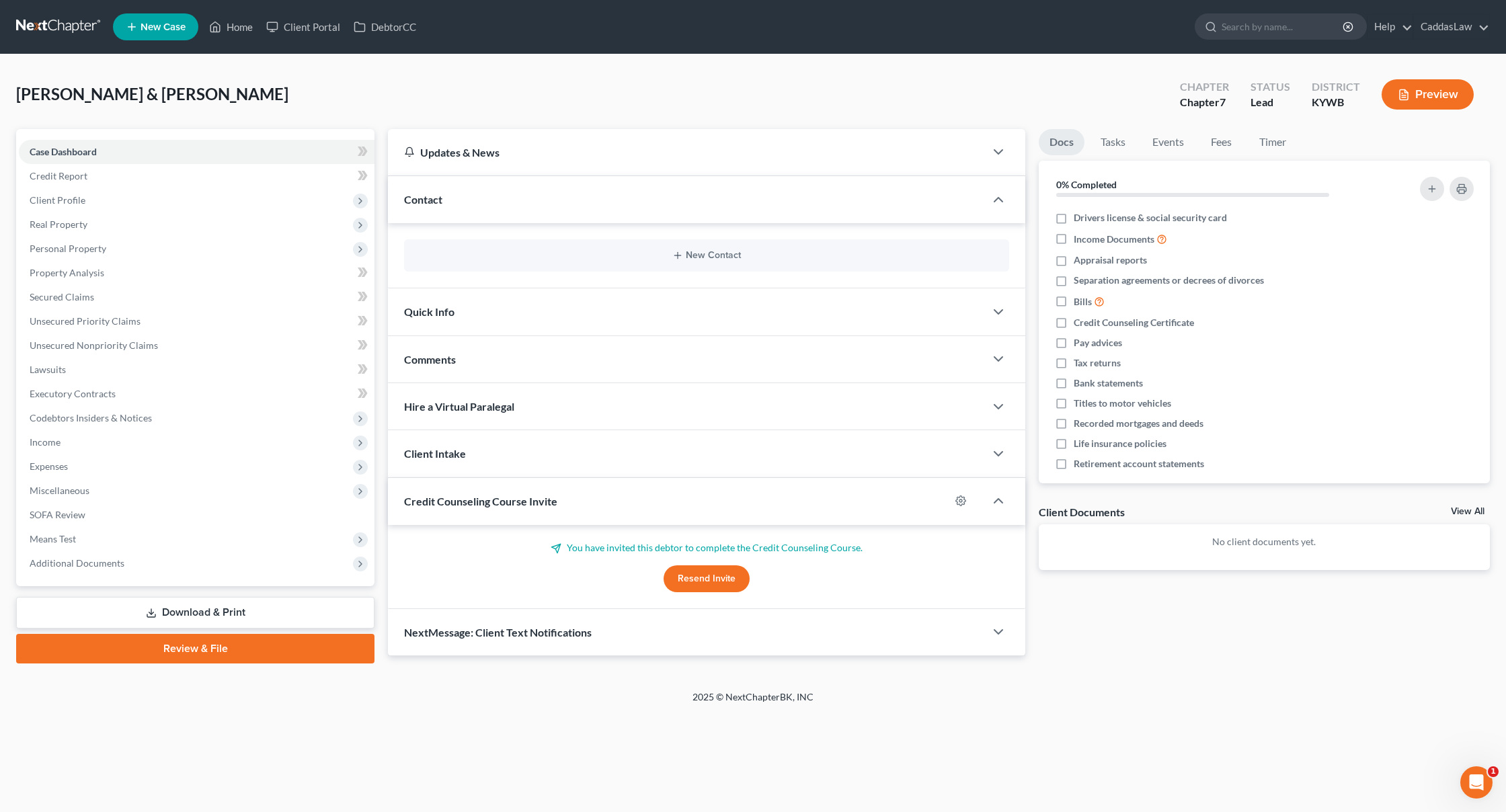
click at [8, 5] on nav "Home New Case Client Portal DebtorCC CaddasLaw [EMAIL_ADDRESS][DOMAIN_NAME] My …" at bounding box center [753, 27] width 1506 height 54
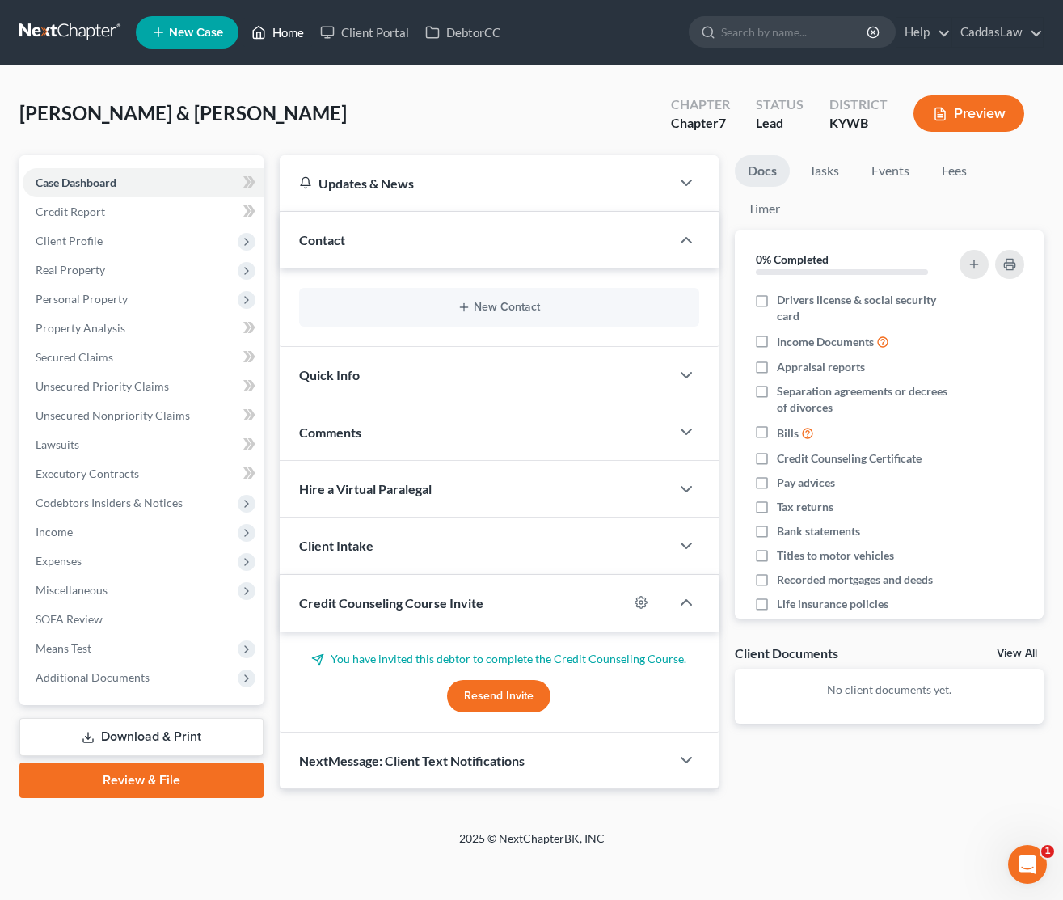
click at [277, 37] on link "Home" at bounding box center [277, 32] width 69 height 29
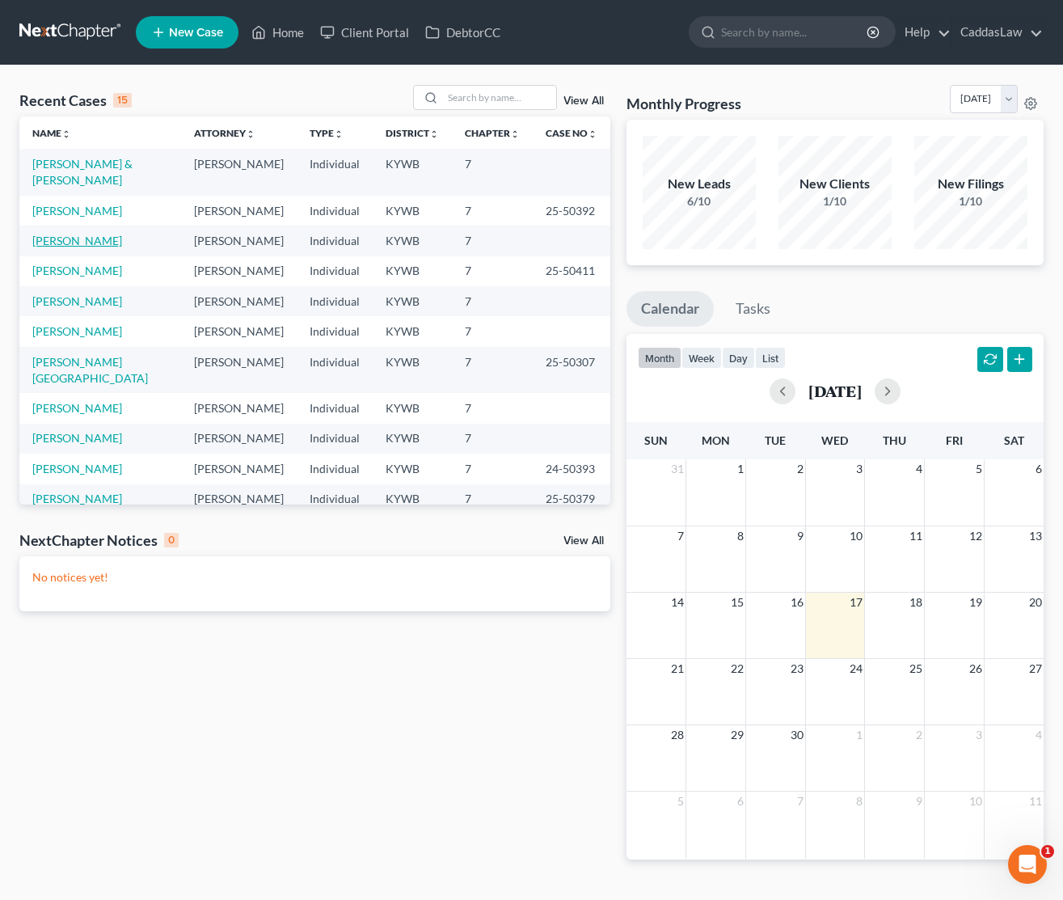
click at [69, 234] on link "[PERSON_NAME]" at bounding box center [77, 241] width 90 height 14
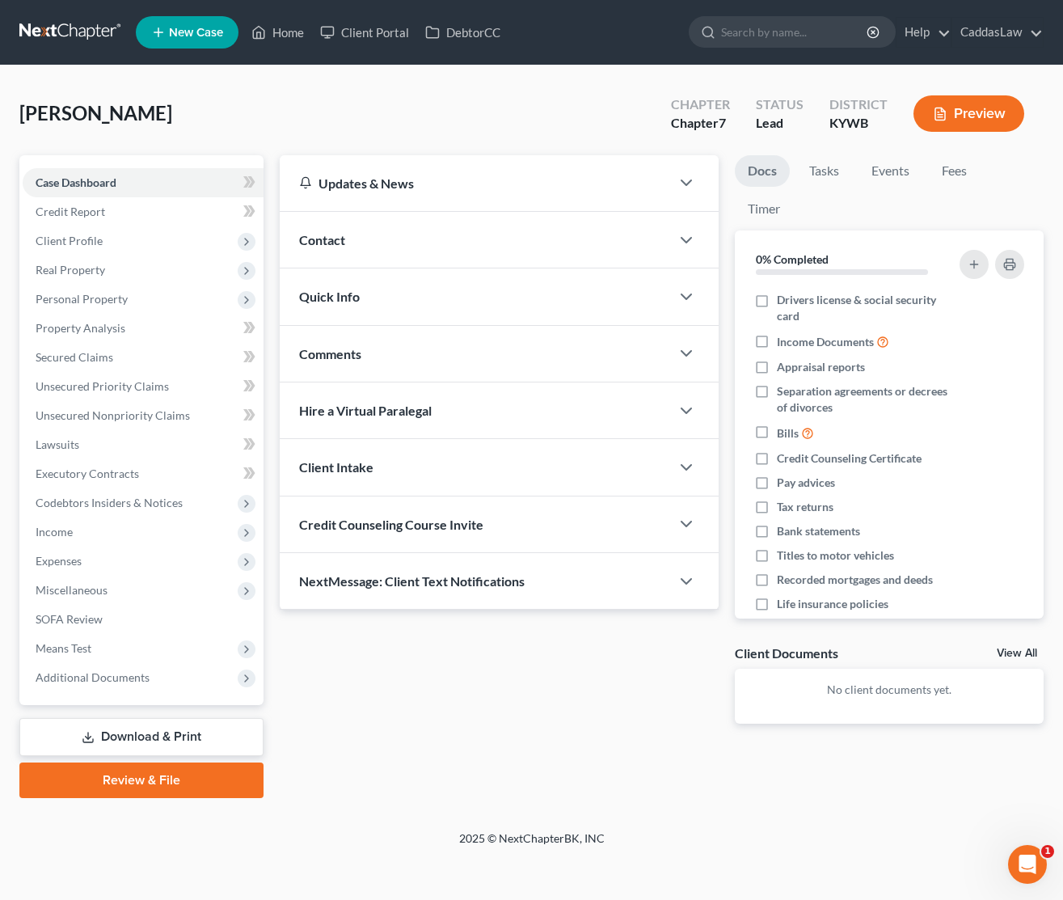
click at [381, 546] on div "Credit Counseling Course Invite" at bounding box center [475, 524] width 391 height 56
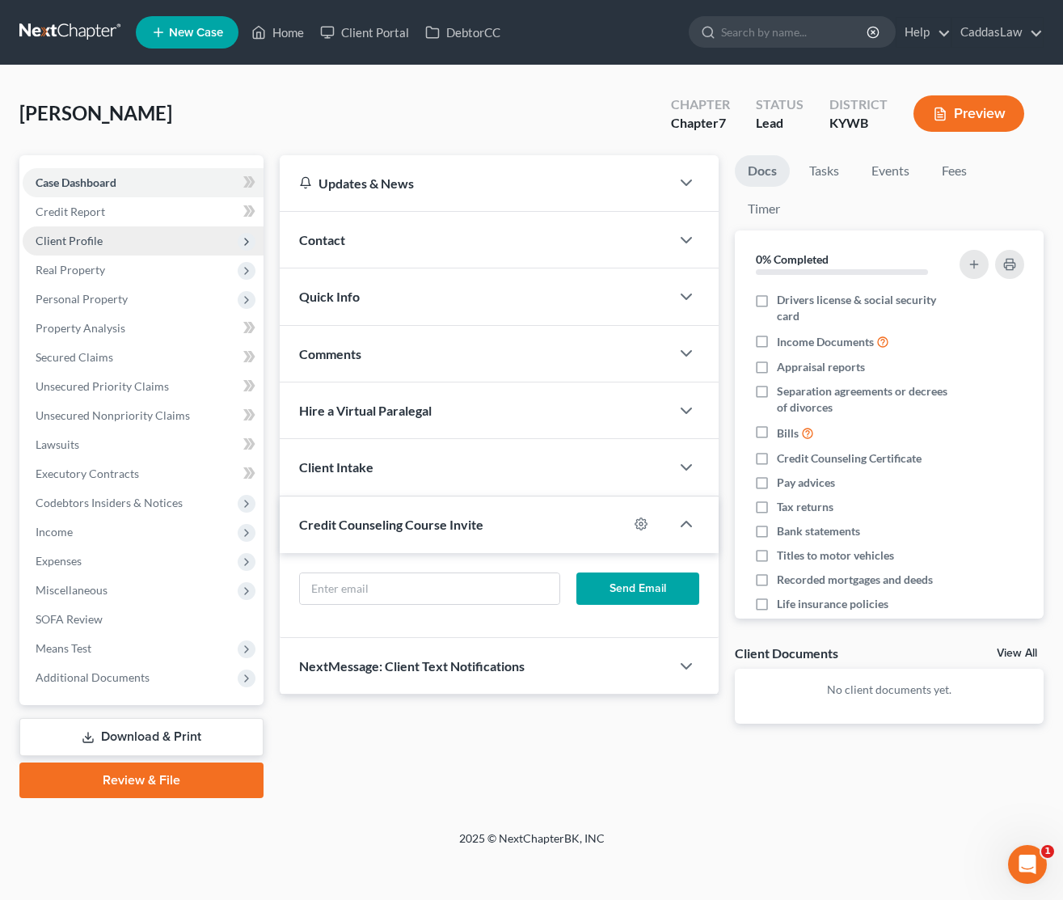
click at [80, 242] on span "Client Profile" at bounding box center [69, 241] width 67 height 14
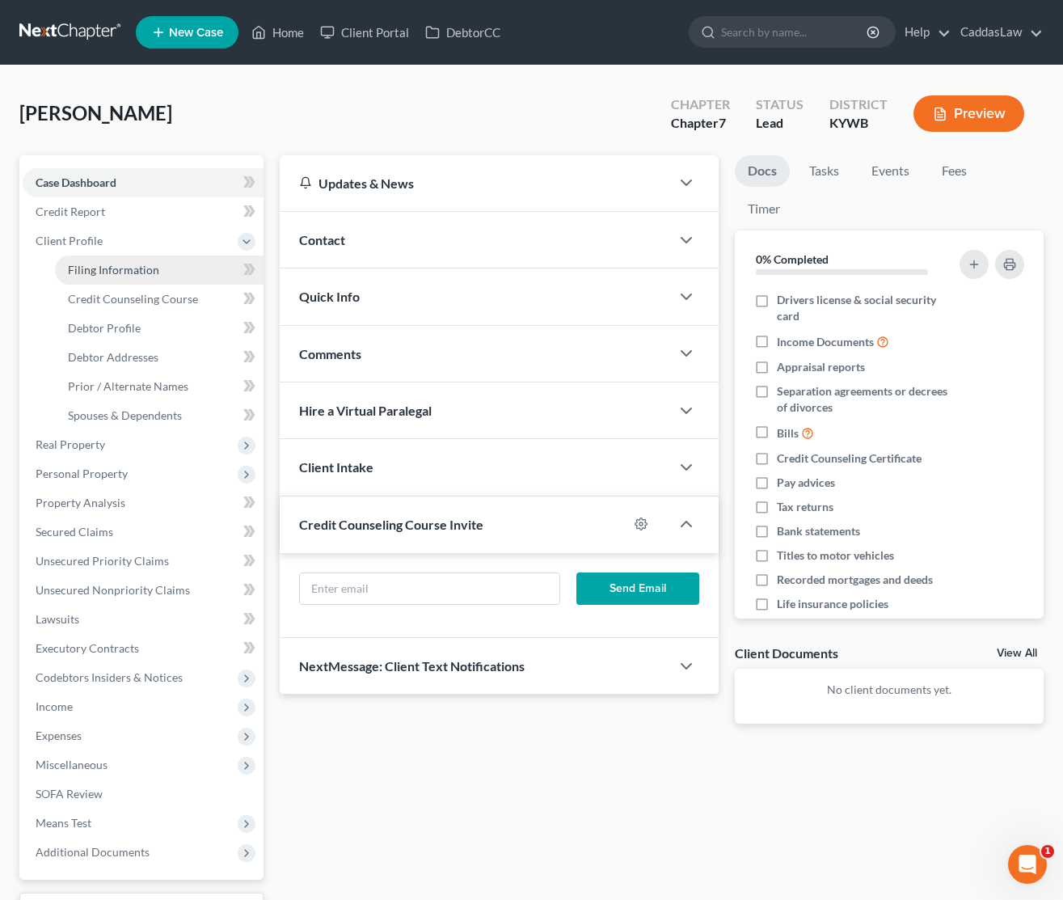
click at [125, 274] on span "Filing Information" at bounding box center [113, 270] width 91 height 14
select select "1"
select select "0"
select select "33"
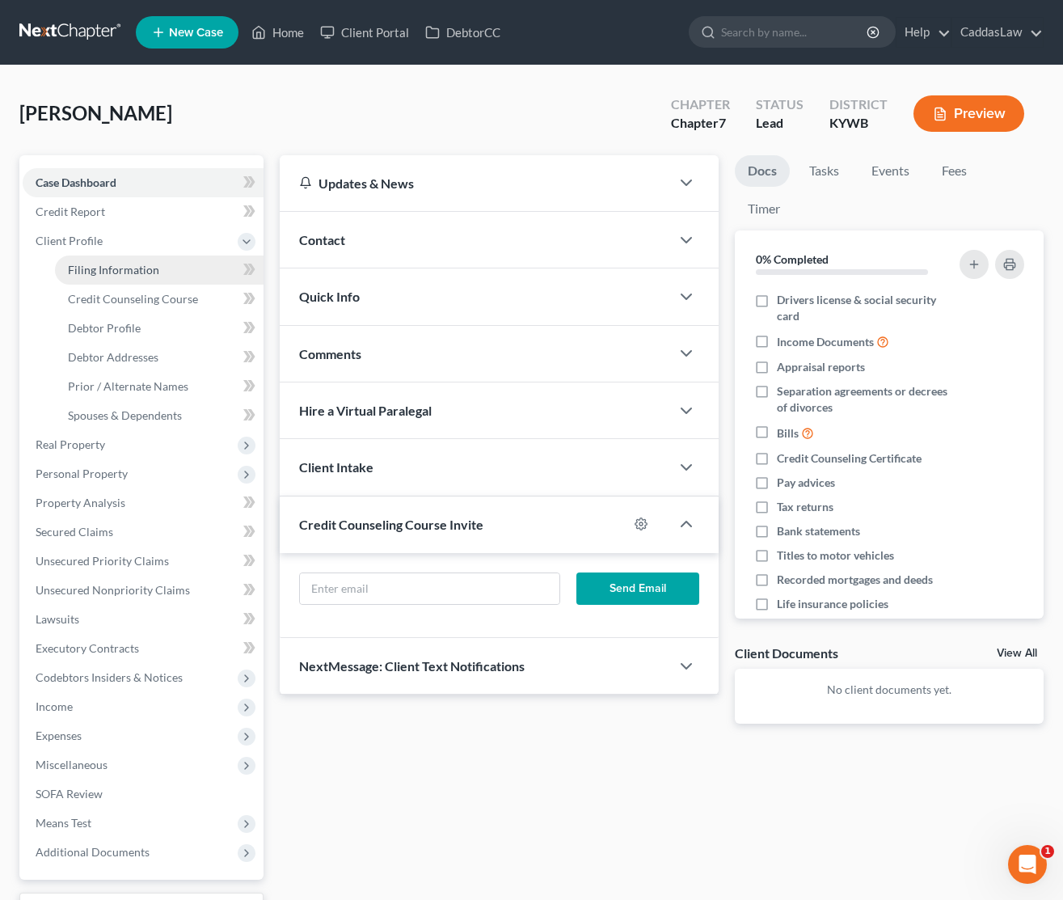
select select "0"
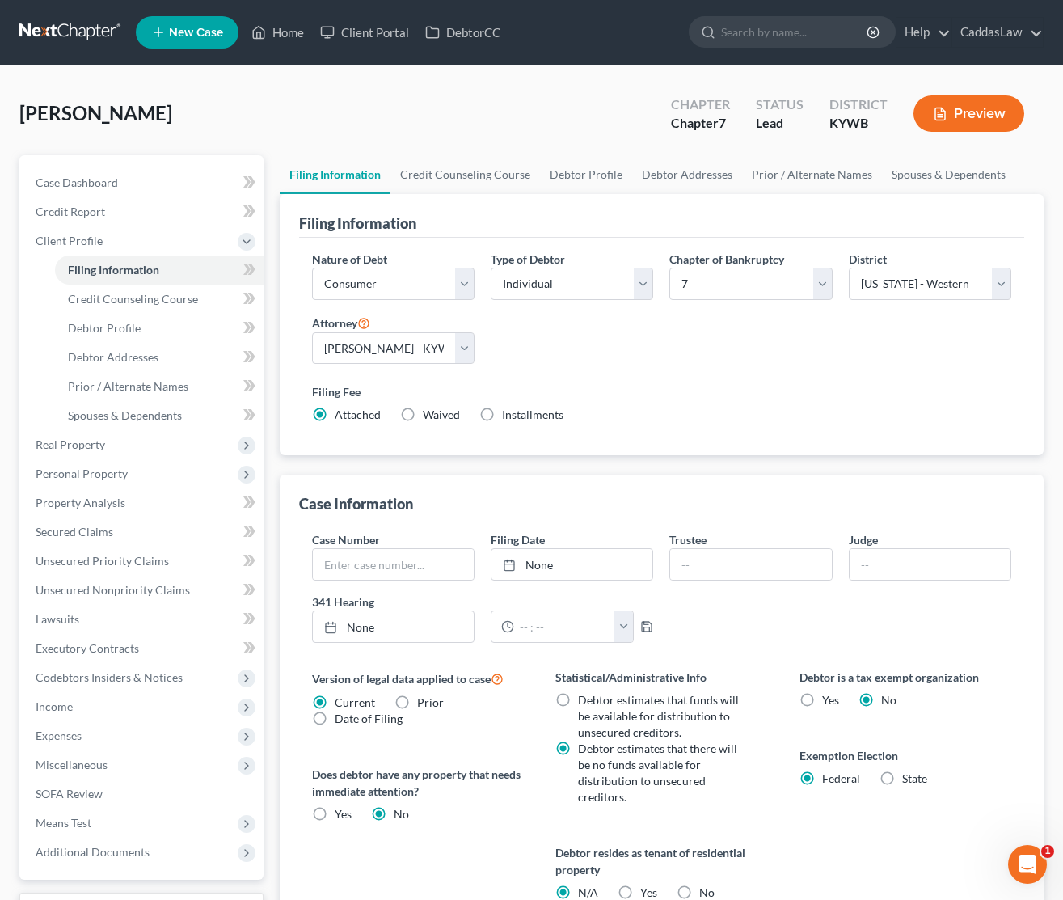
click at [580, 175] on link "Debtor Profile" at bounding box center [586, 174] width 92 height 39
select select "0"
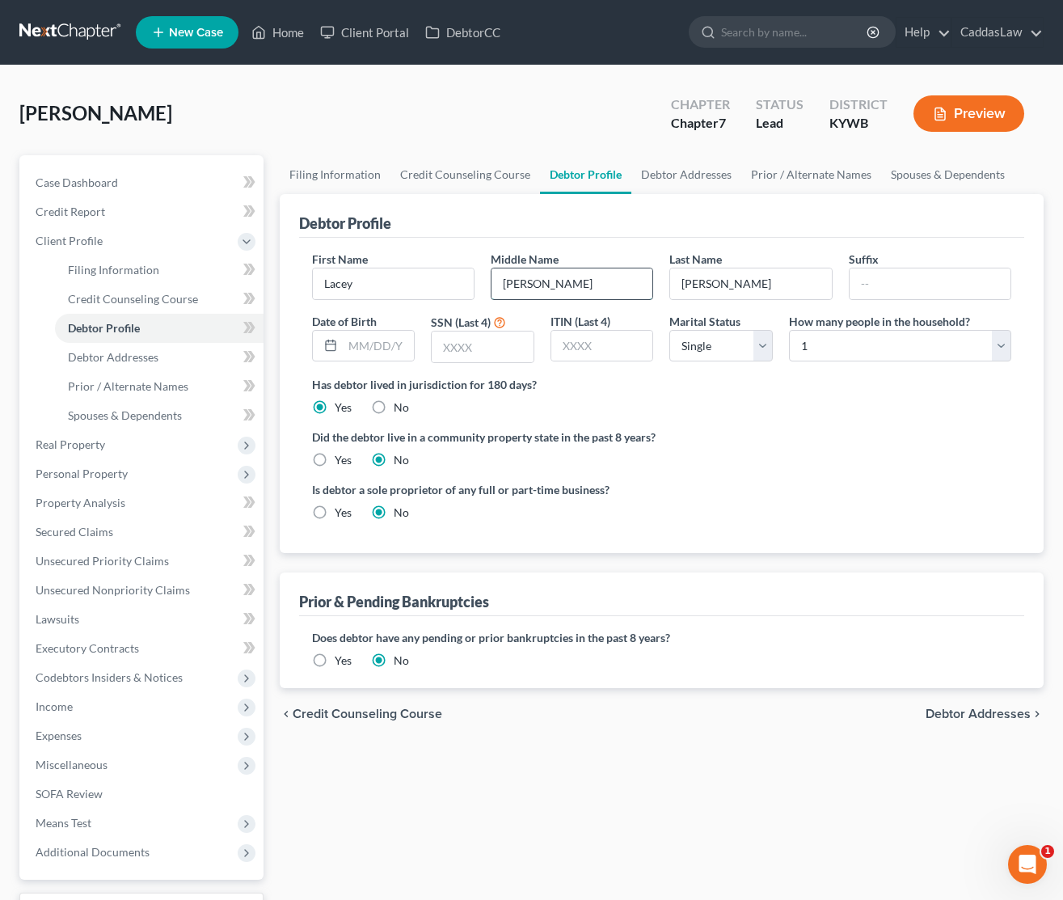
type input "[PERSON_NAME]"
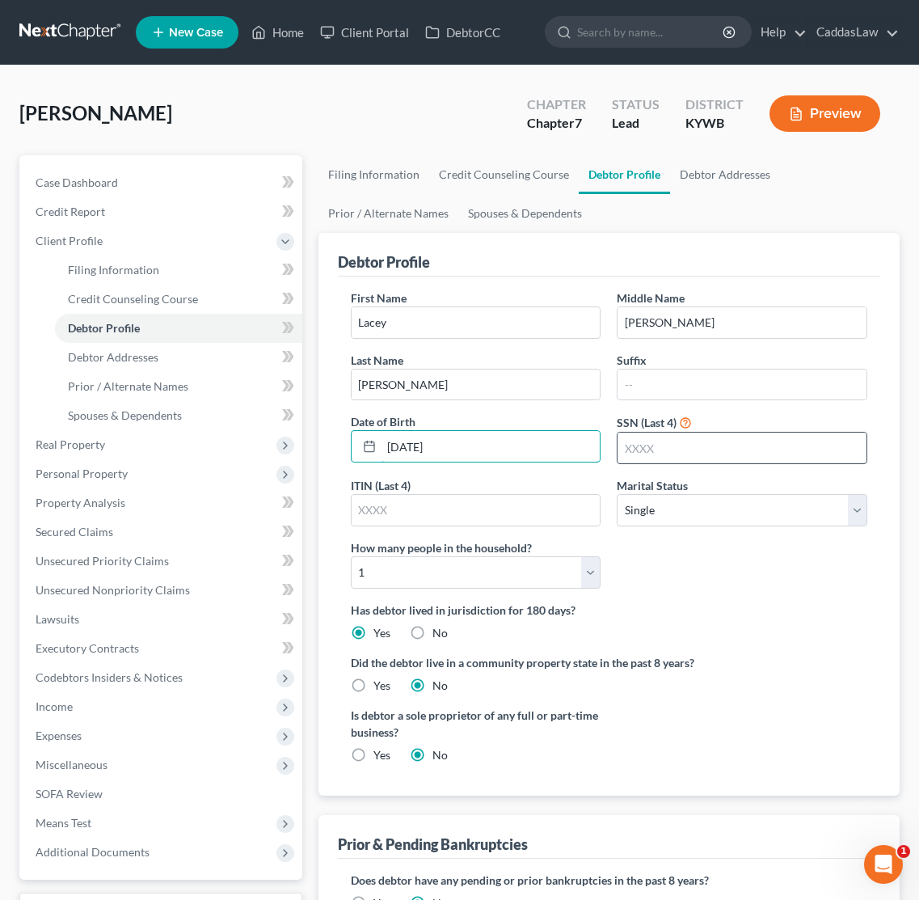
type input "[DATE]"
click at [648, 445] on input "text" at bounding box center [742, 448] width 249 height 31
type input "9021"
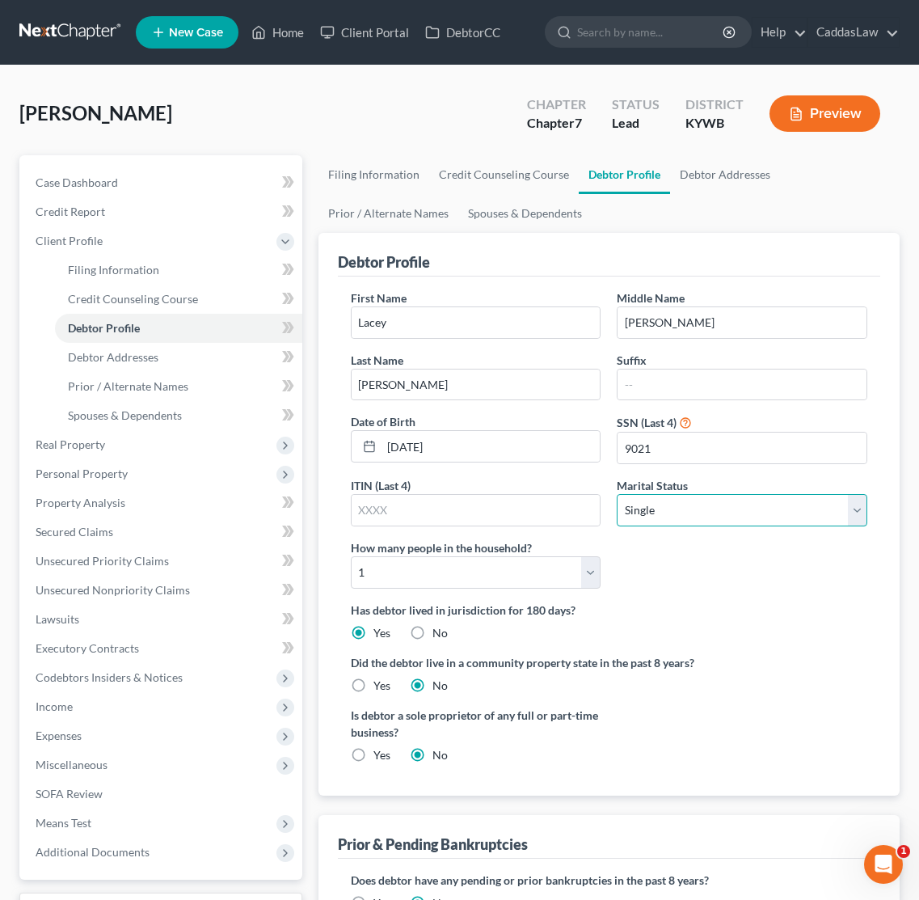
select select "3"
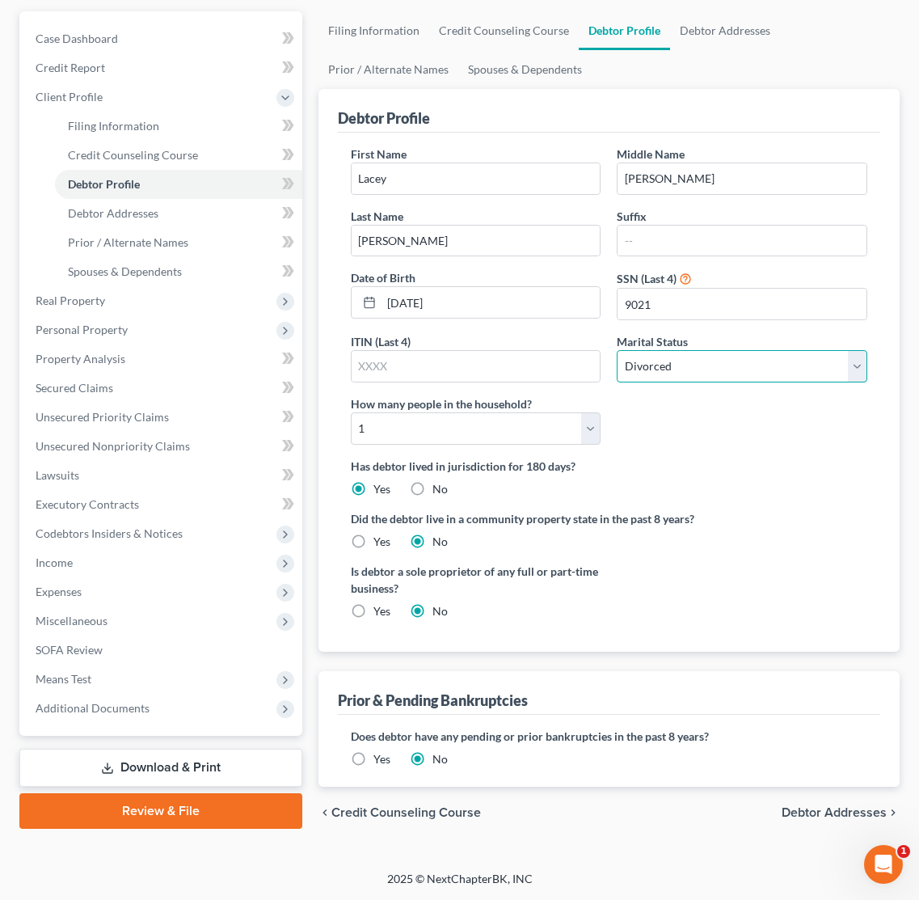
scroll to position [143, 0]
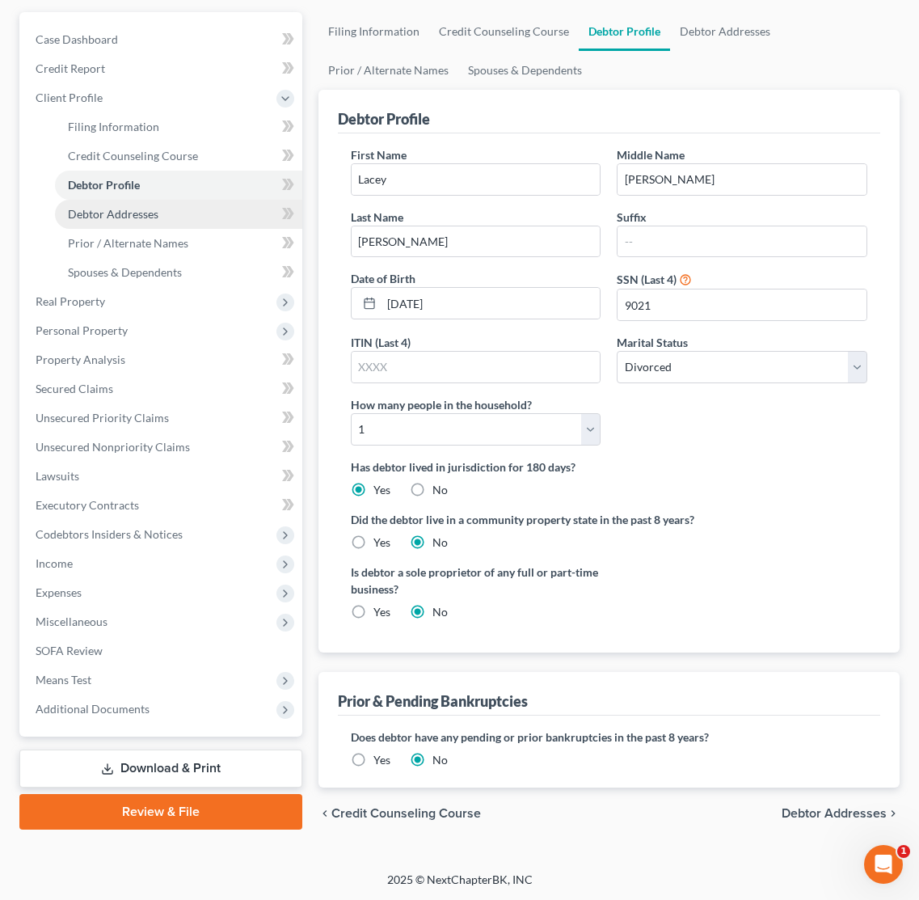
click at [130, 206] on link "Debtor Addresses" at bounding box center [178, 214] width 247 height 29
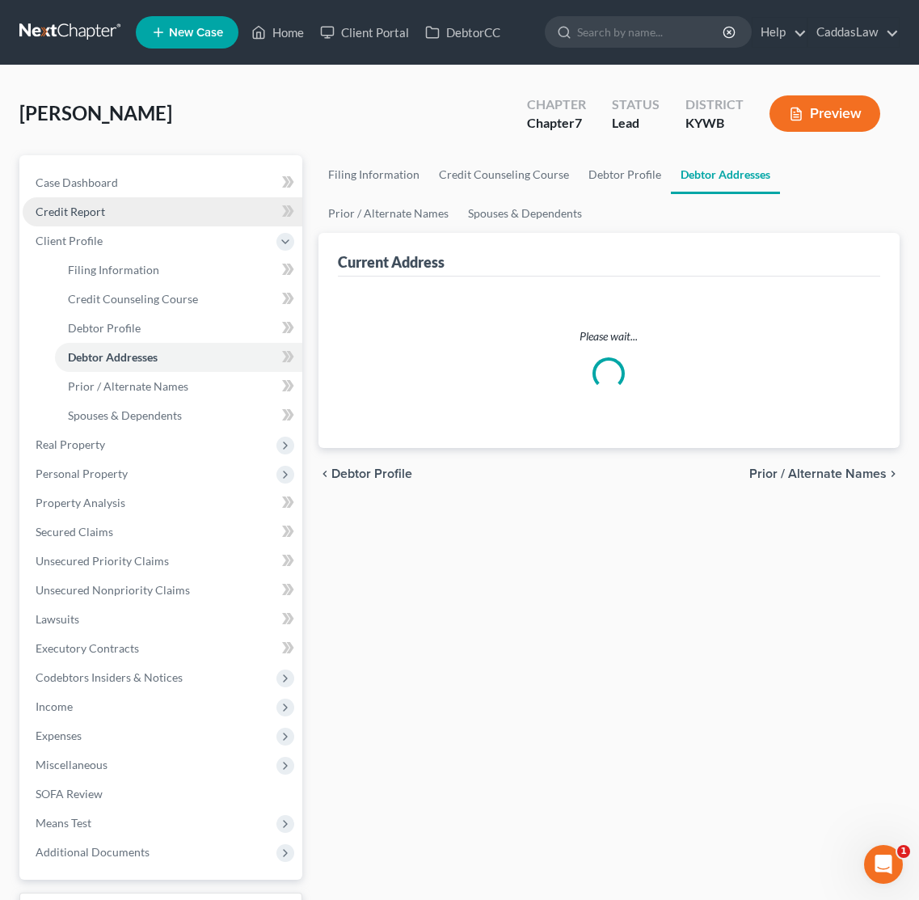
select select "0"
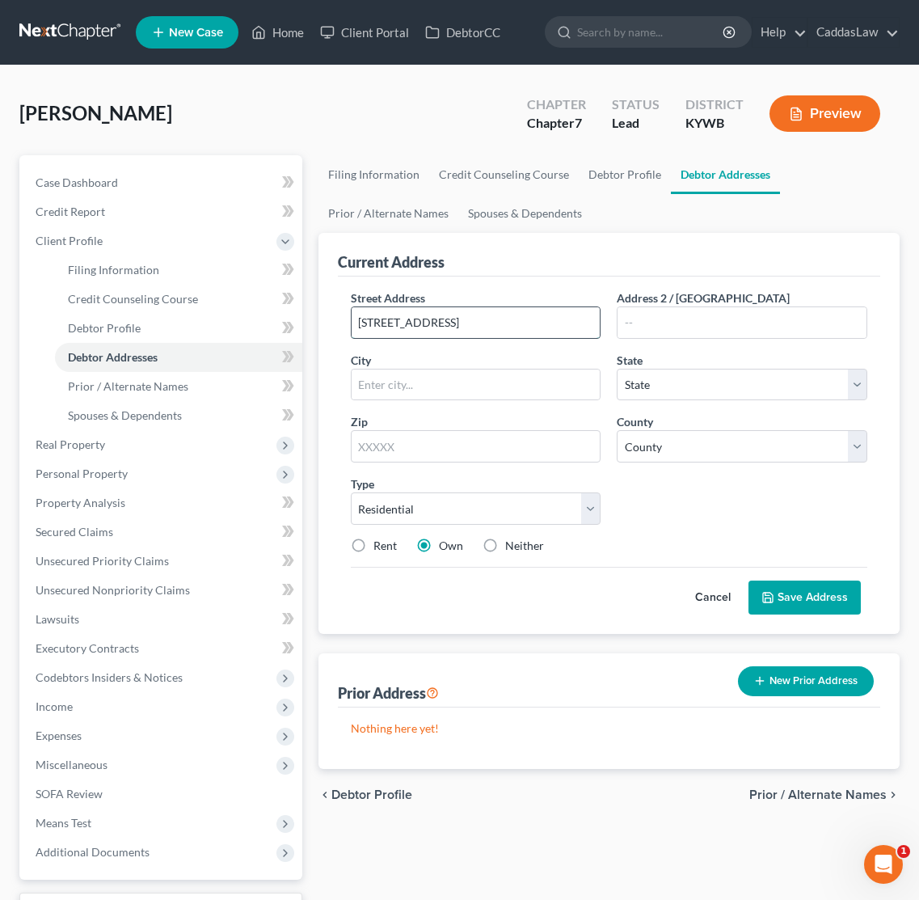
type input "[STREET_ADDRESS]"
type input "[PERSON_NAME]"
select select "18"
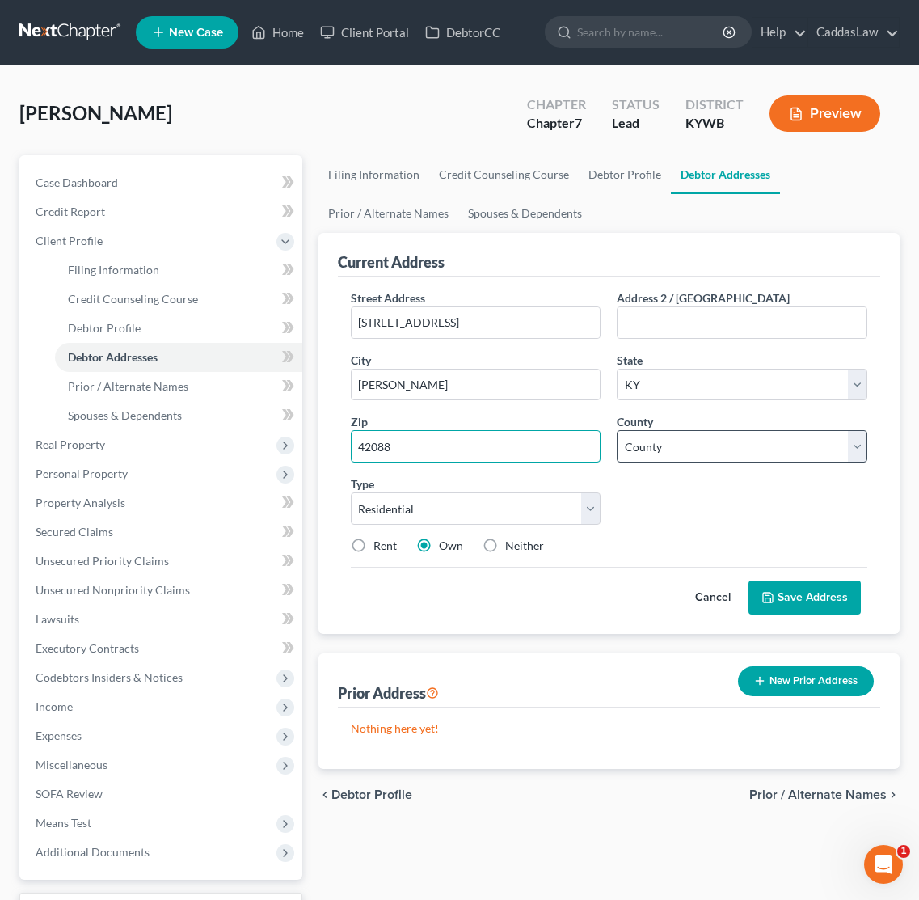
type input "42088"
select select "41"
click at [793, 599] on button "Save Address" at bounding box center [805, 598] width 112 height 34
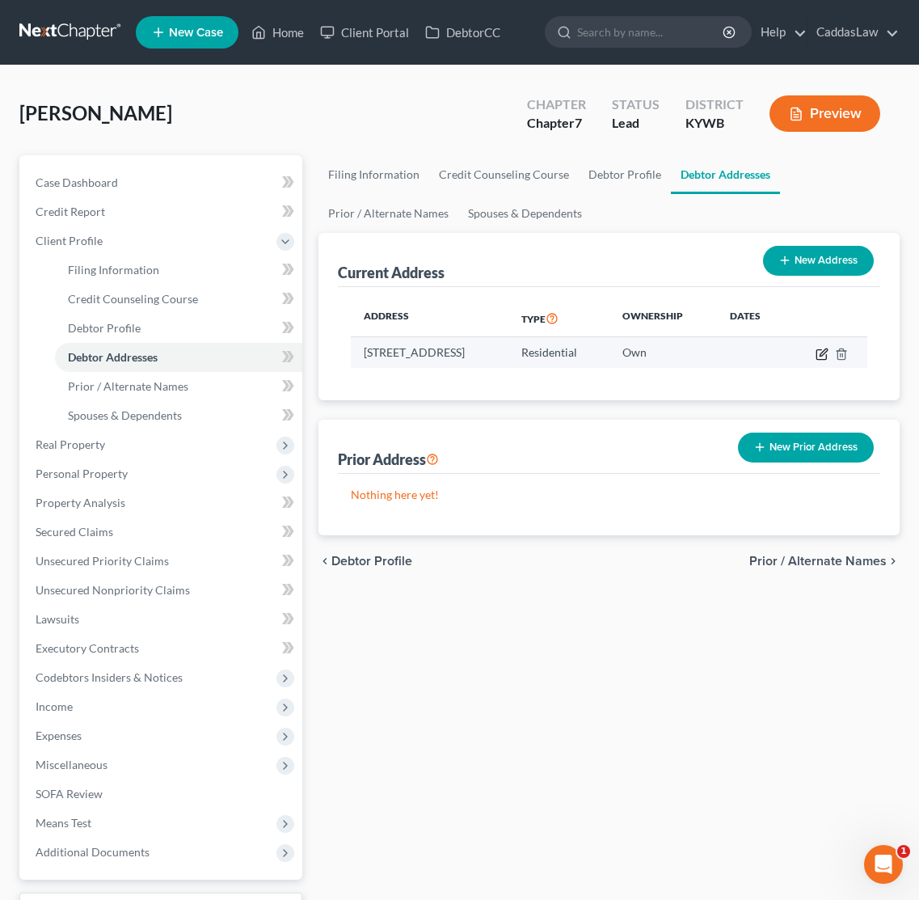
click at [829, 353] on icon "button" at bounding box center [822, 354] width 13 height 13
select select "18"
select select "41"
select select "0"
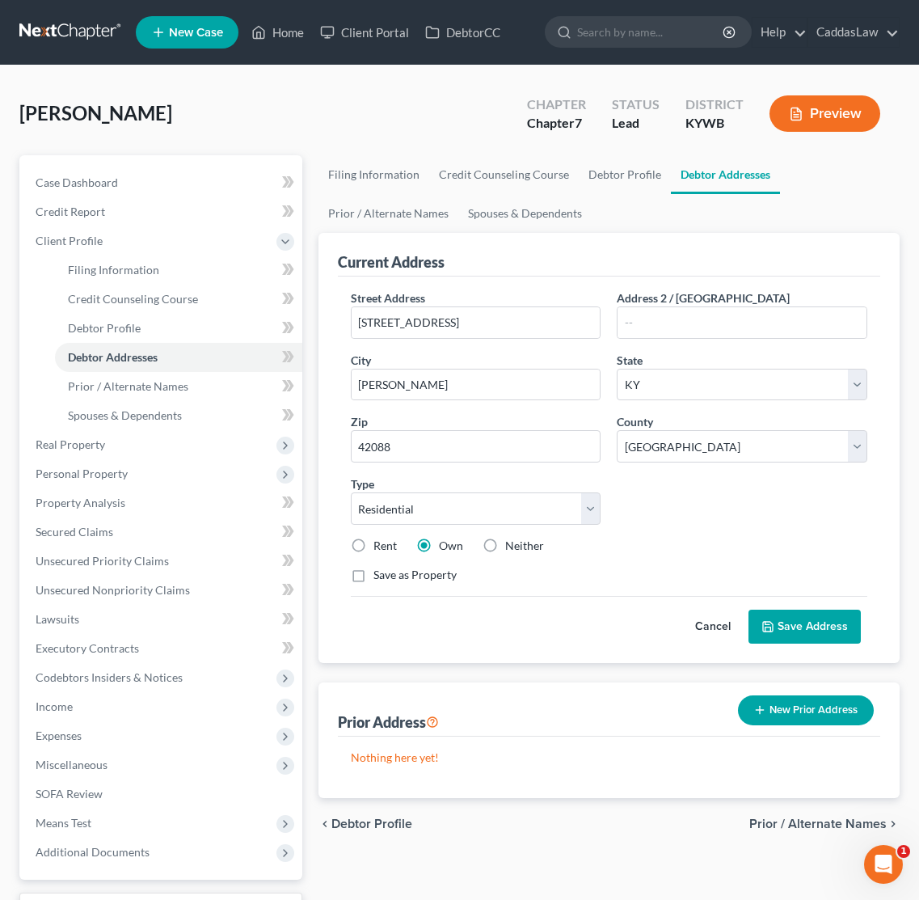
click at [374, 546] on label "Rent" at bounding box center [385, 546] width 23 height 16
click at [380, 546] on input "Rent" at bounding box center [385, 543] width 11 height 11
radio input "true"
click at [808, 631] on button "Save Address" at bounding box center [805, 627] width 112 height 34
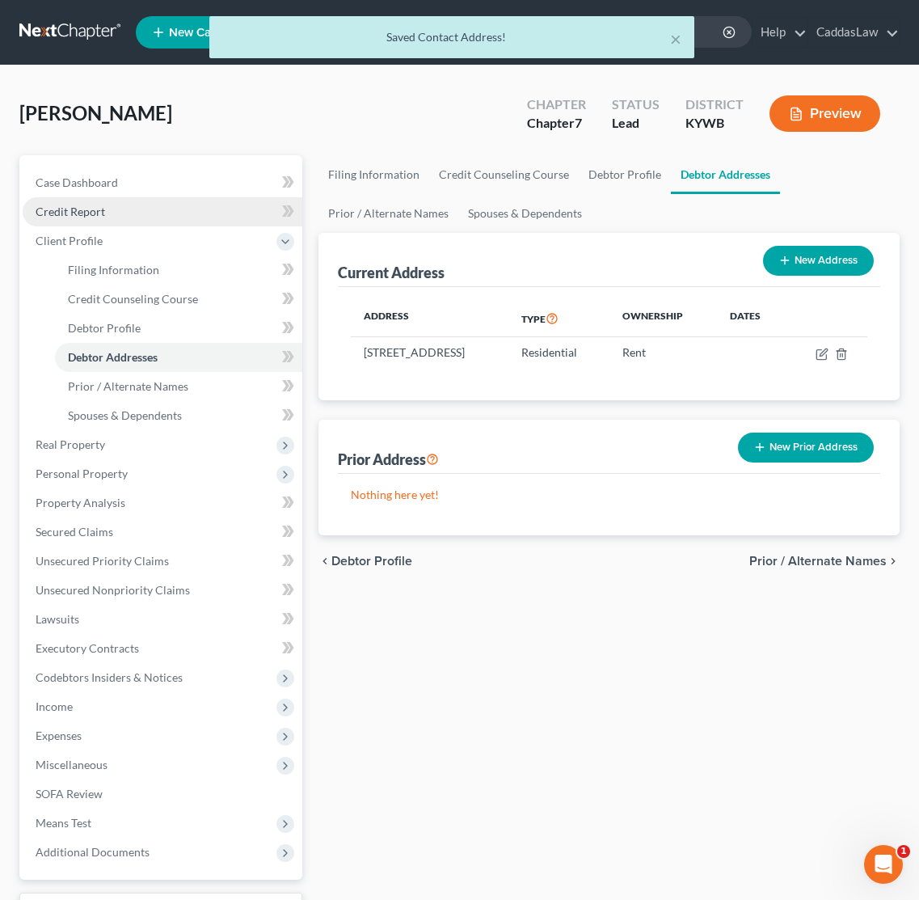
click at [85, 209] on span "Credit Report" at bounding box center [71, 212] width 70 height 14
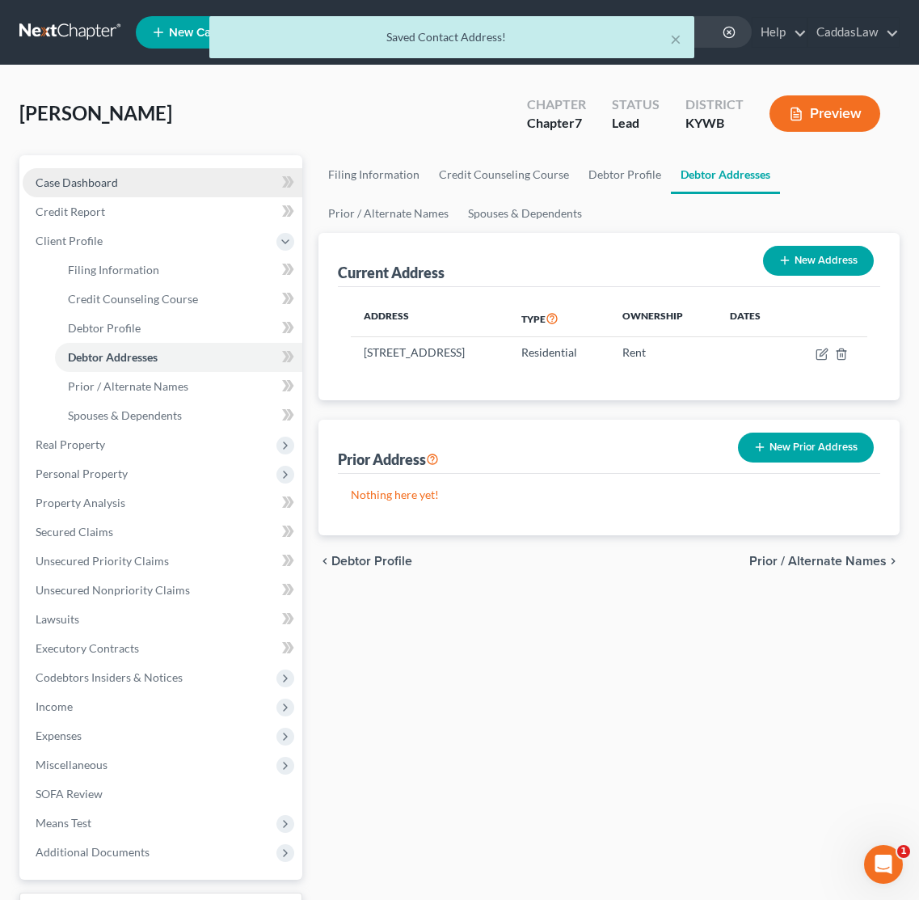
click at [102, 190] on link "Case Dashboard" at bounding box center [163, 182] width 280 height 29
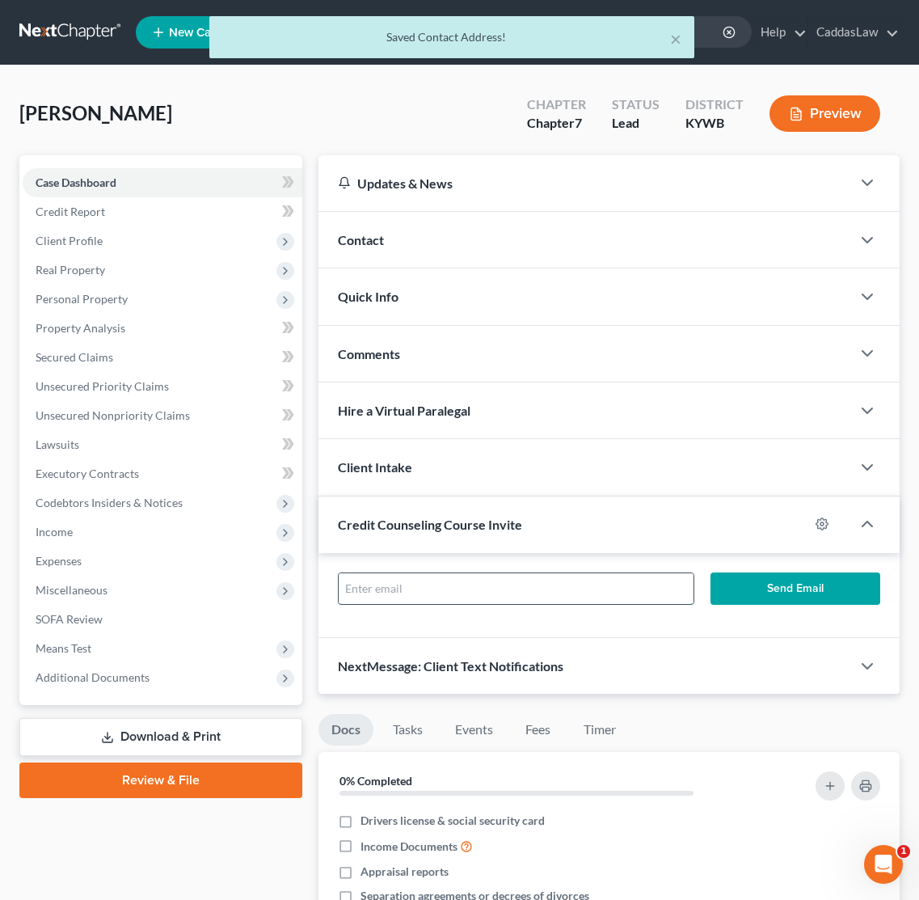
click at [431, 586] on input "text" at bounding box center [516, 588] width 355 height 31
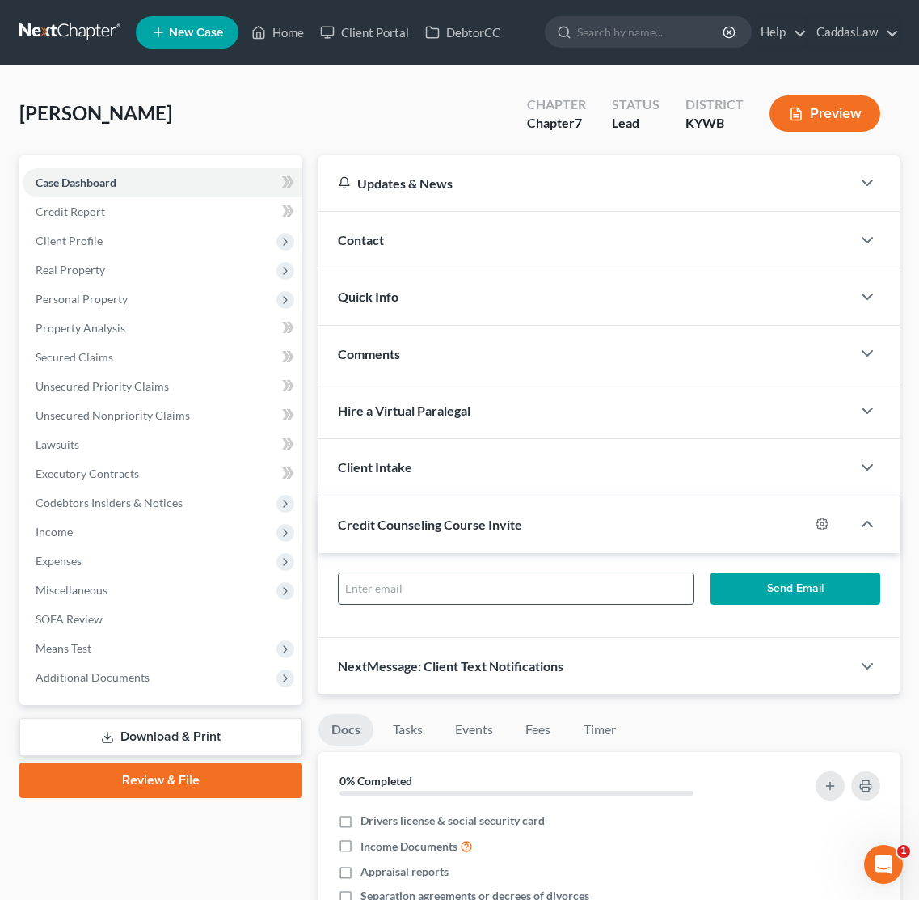
click at [477, 586] on input "text" at bounding box center [516, 588] width 355 height 31
click at [401, 587] on input "[EMAIL_ADDRESS][DOMAIN_NAME]" at bounding box center [516, 588] width 355 height 31
type input "[EMAIL_ADDRESS][DOMAIN_NAME]"
click at [760, 590] on button "Send Email" at bounding box center [796, 588] width 170 height 32
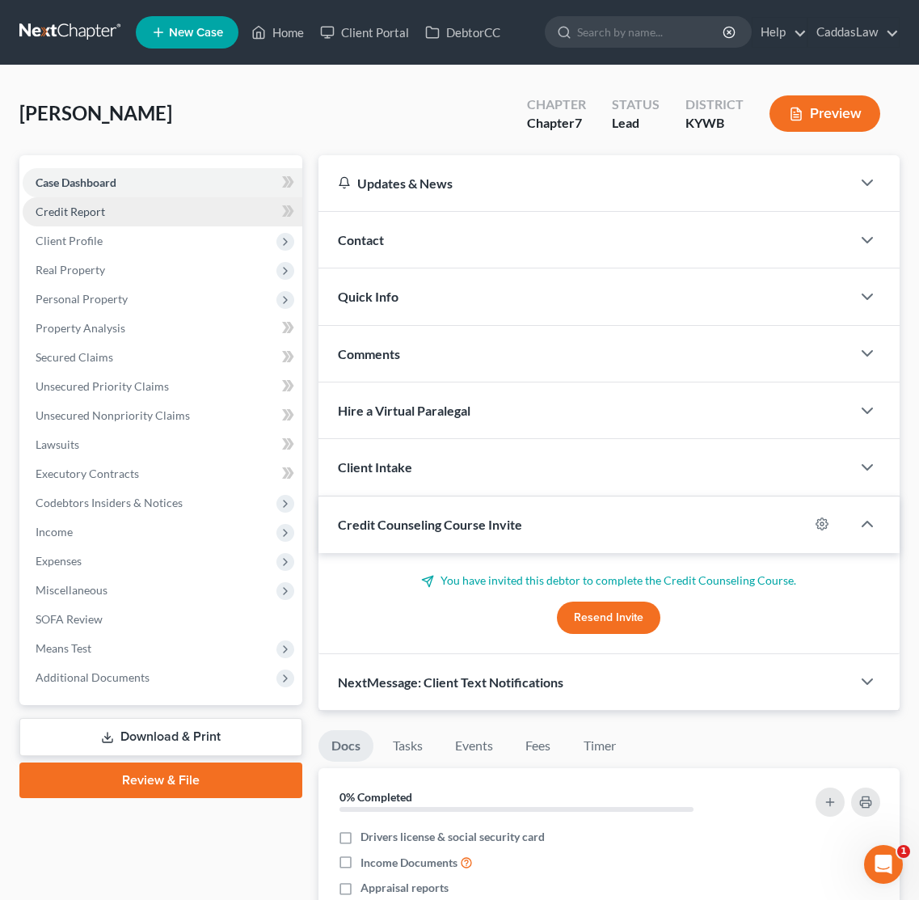
click at [79, 213] on span "Credit Report" at bounding box center [71, 212] width 70 height 14
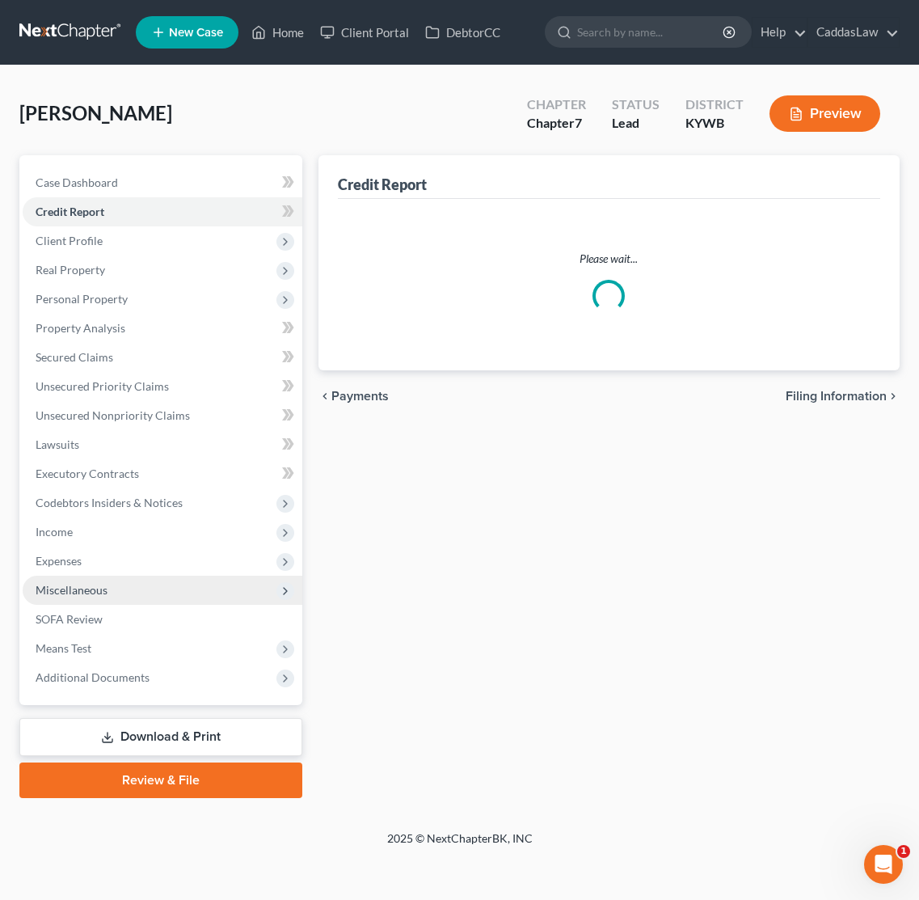
click at [85, 591] on span "Miscellaneous" at bounding box center [72, 590] width 72 height 14
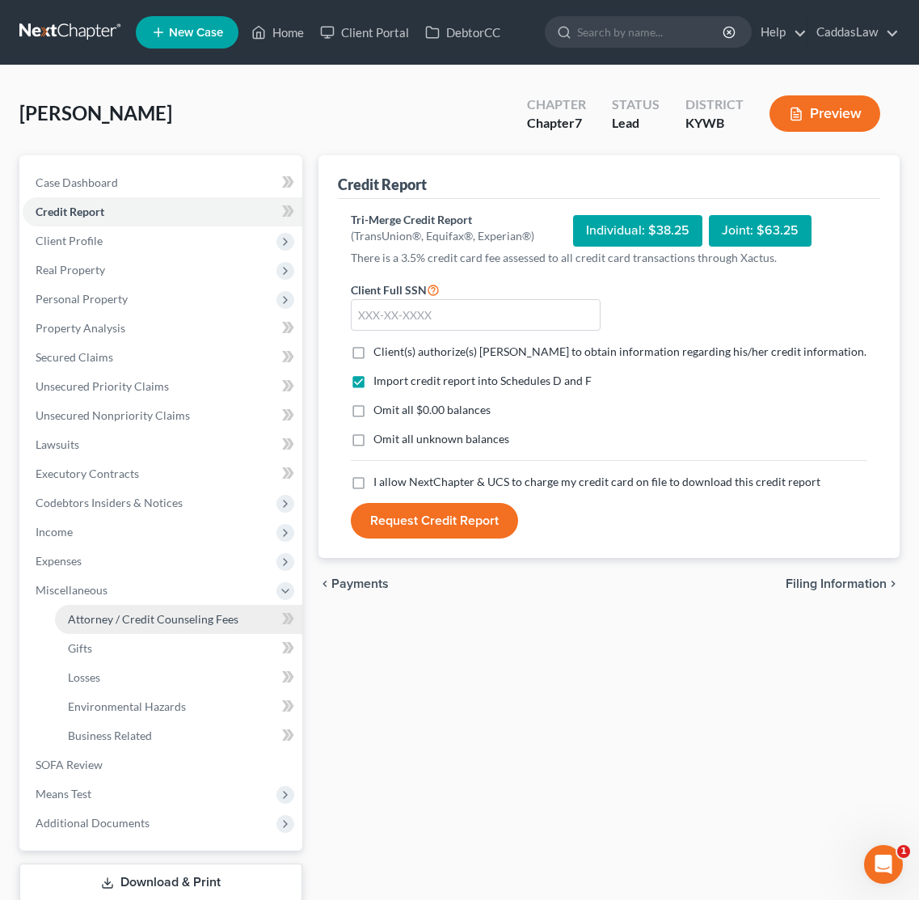
click at [94, 614] on span "Attorney / Credit Counseling Fees" at bounding box center [153, 619] width 171 height 14
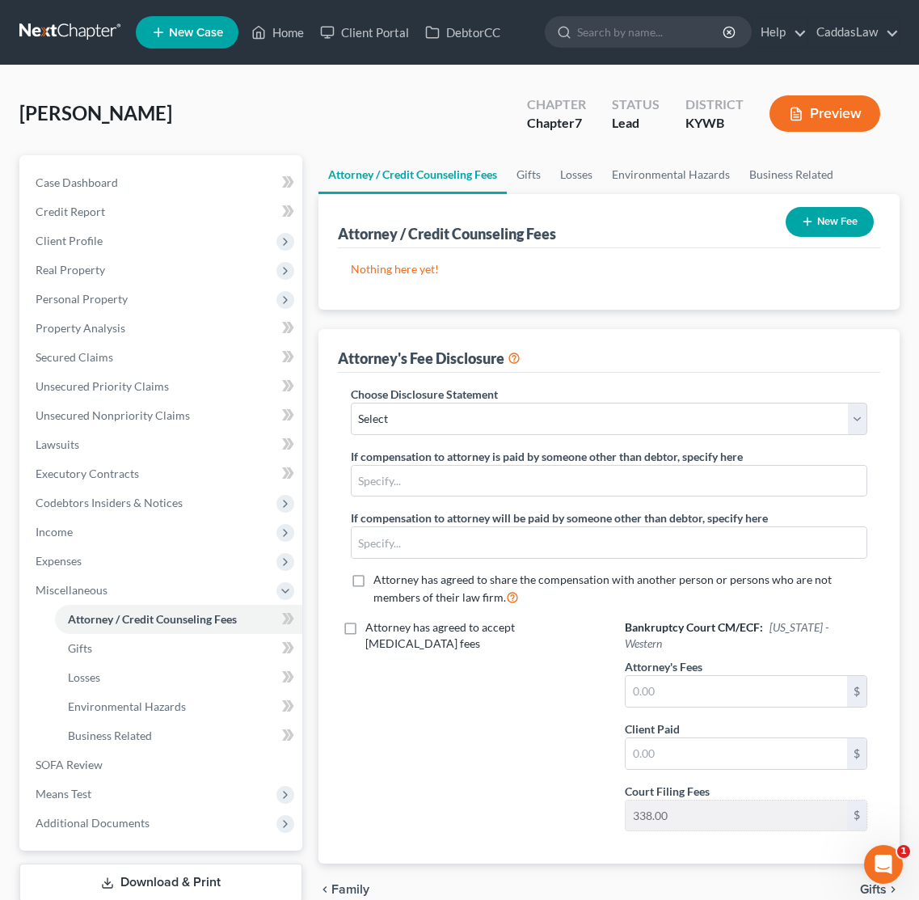
click at [831, 223] on button "New Fee" at bounding box center [830, 222] width 88 height 30
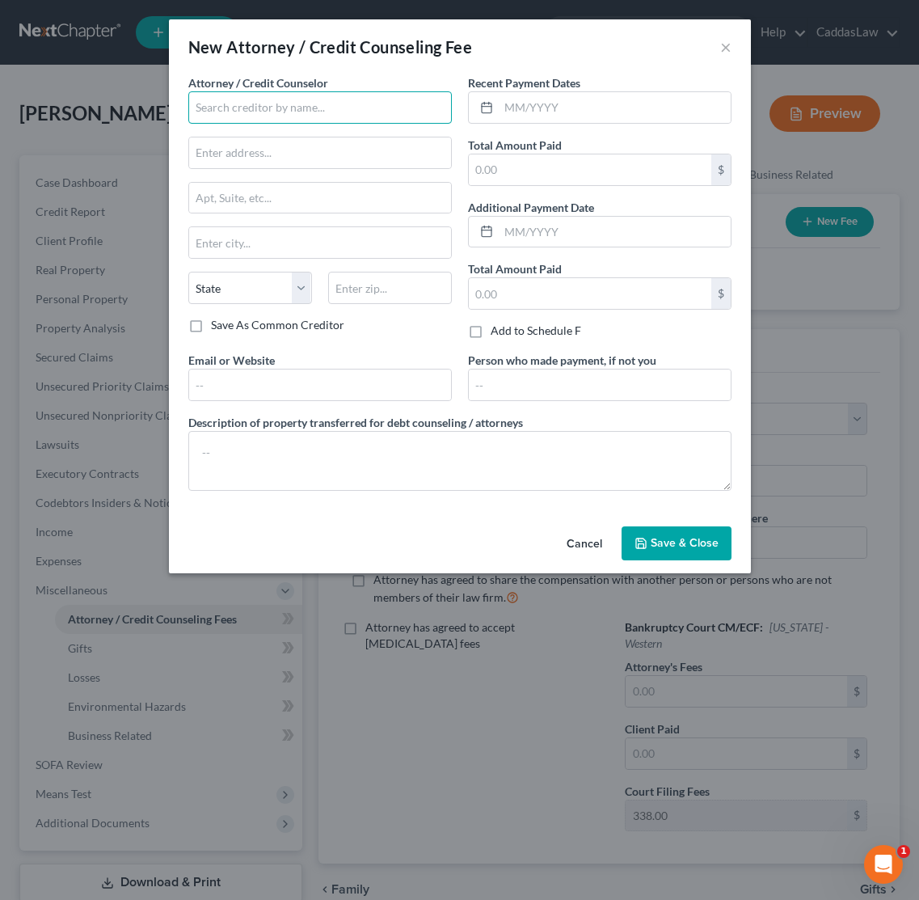
click at [352, 104] on input "text" at bounding box center [320, 107] width 264 height 32
type input "[PERSON_NAME]"
type input "[STREET_ADDRESS]"
type input "[PERSON_NAME]"
select select "18"
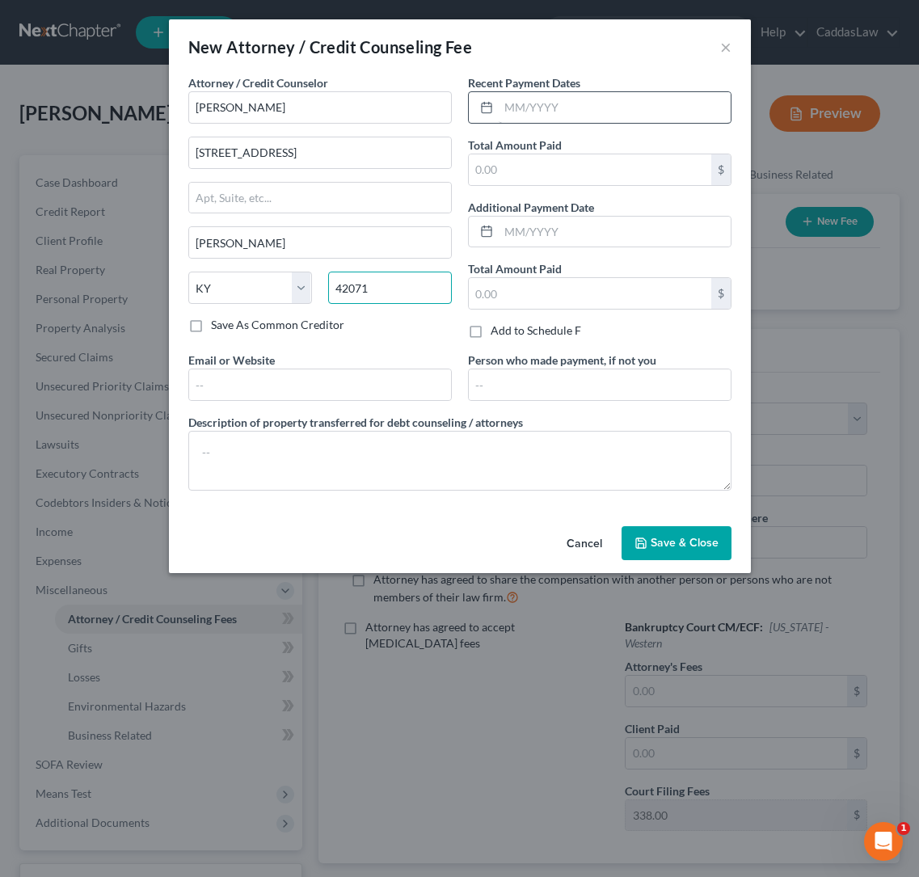
type input "42071"
click at [505, 112] on input "text" at bounding box center [615, 107] width 232 height 31
type input "[DATE]"
click at [522, 290] on input "text" at bounding box center [590, 293] width 243 height 31
drag, startPoint x: 526, startPoint y: 301, endPoint x: 424, endPoint y: 301, distance: 101.9
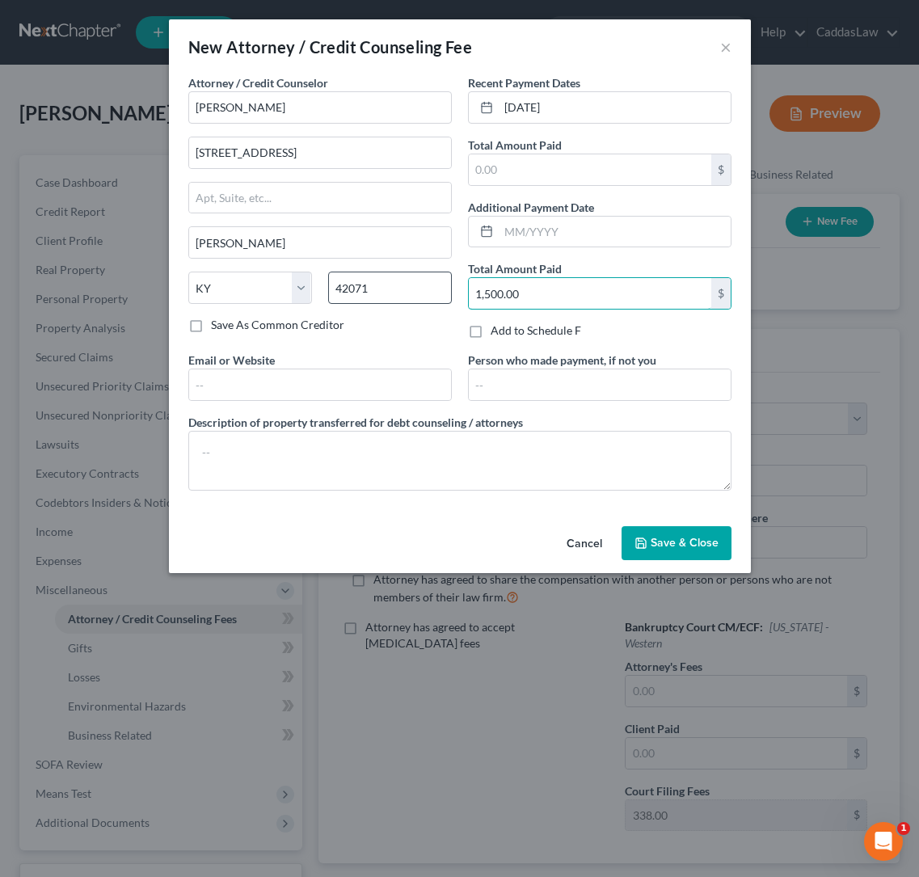
click at [423, 301] on div "Attorney / Credit Counselor * [PERSON_NAME] [STREET_ADDRESS] [PERSON_NAME][GEOG…" at bounding box center [460, 288] width 560 height 429
drag, startPoint x: 529, startPoint y: 295, endPoint x: 452, endPoint y: 290, distance: 77.0
click at [450, 291] on div "Attorney / Credit Counselor * [PERSON_NAME] [STREET_ADDRESS] [PERSON_NAME][GEOG…" at bounding box center [460, 288] width 560 height 429
type input "1,500.00"
click at [513, 170] on input "text" at bounding box center [590, 169] width 243 height 31
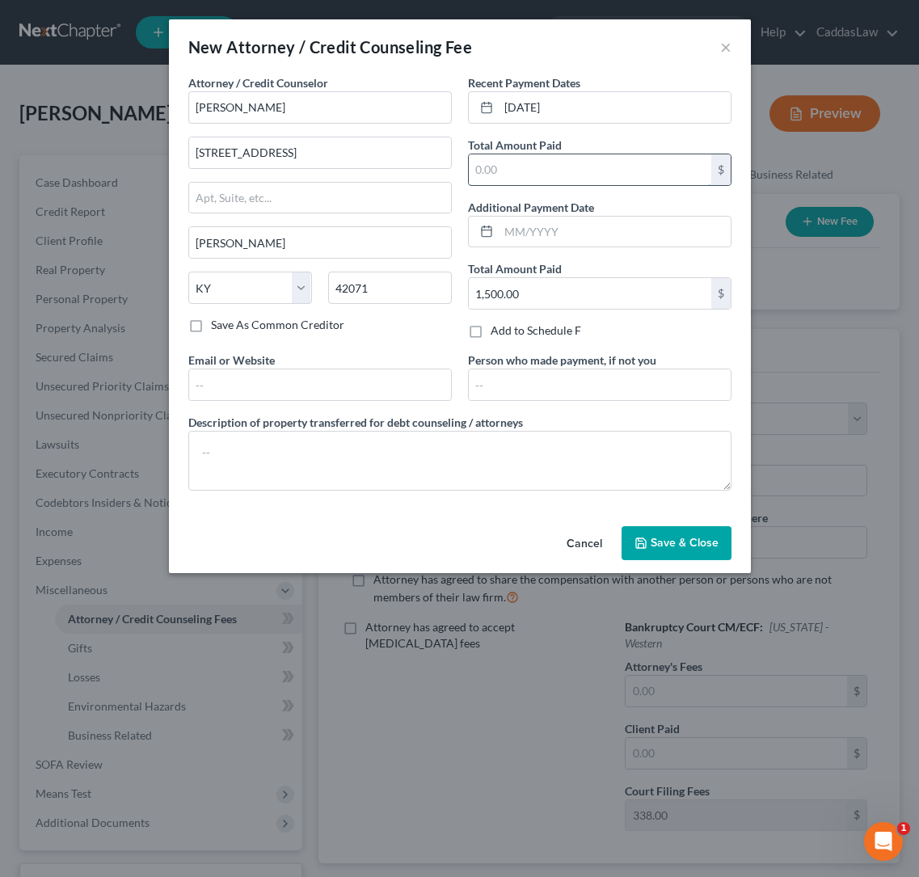
paste input "1,500.00"
type input "1,500.00"
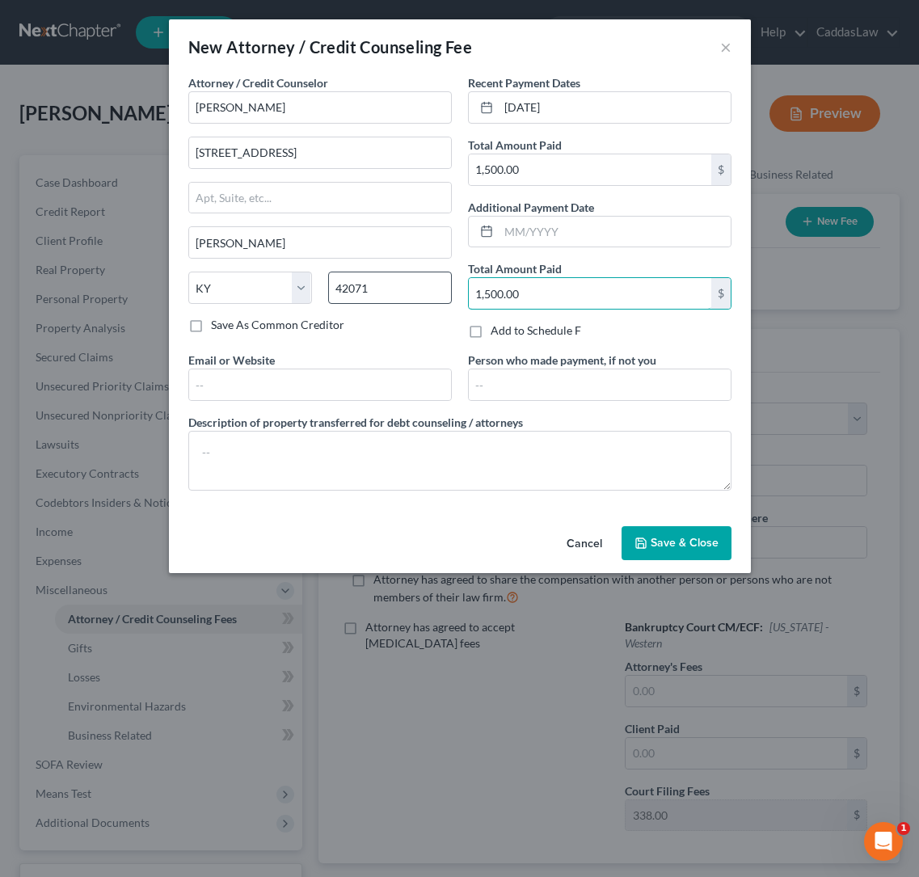
drag, startPoint x: 520, startPoint y: 298, endPoint x: 344, endPoint y: 298, distance: 176.3
click at [344, 298] on div "Attorney / Credit Counselor * [PERSON_NAME] [STREET_ADDRESS][PERSON_NAME] [US_S…" at bounding box center [460, 288] width 560 height 429
click at [661, 537] on span "Save & Close" at bounding box center [685, 543] width 68 height 14
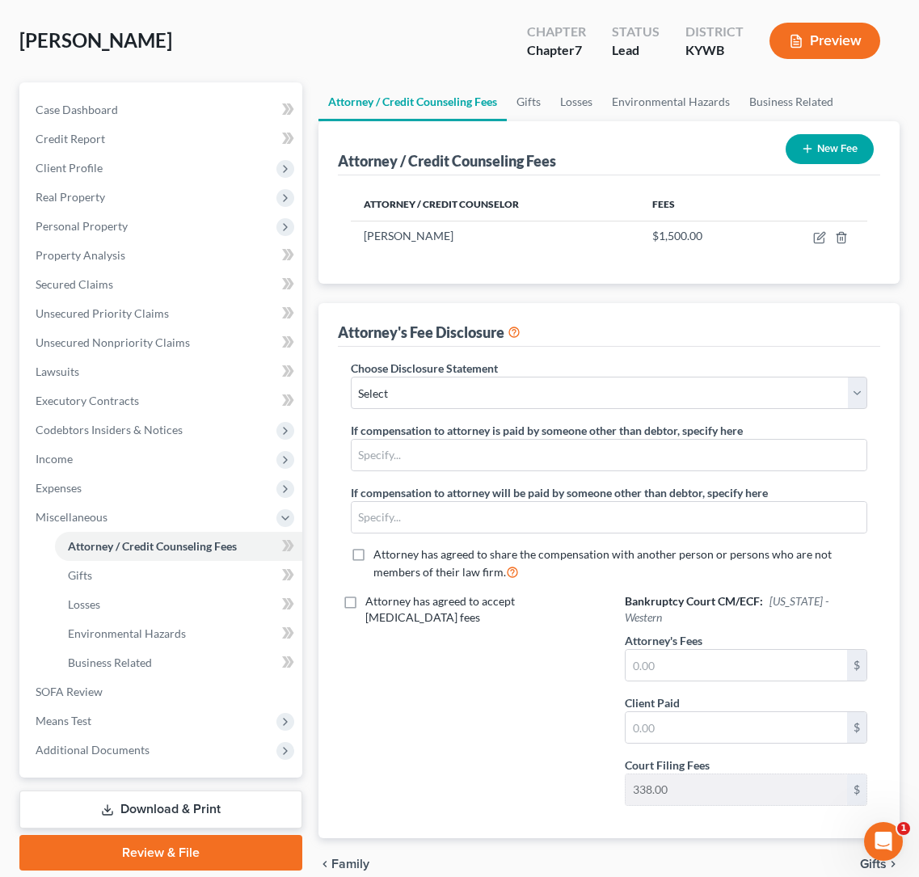
scroll to position [103, 0]
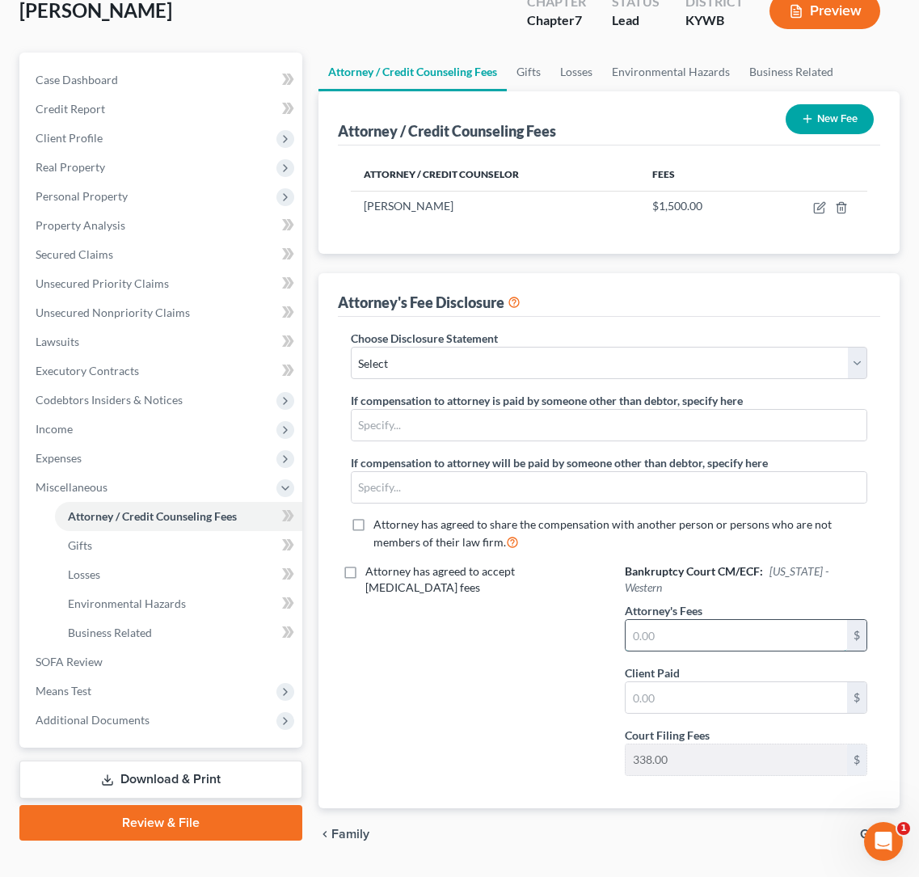
click at [697, 620] on input "text" at bounding box center [737, 635] width 222 height 31
type input "1,500.00"
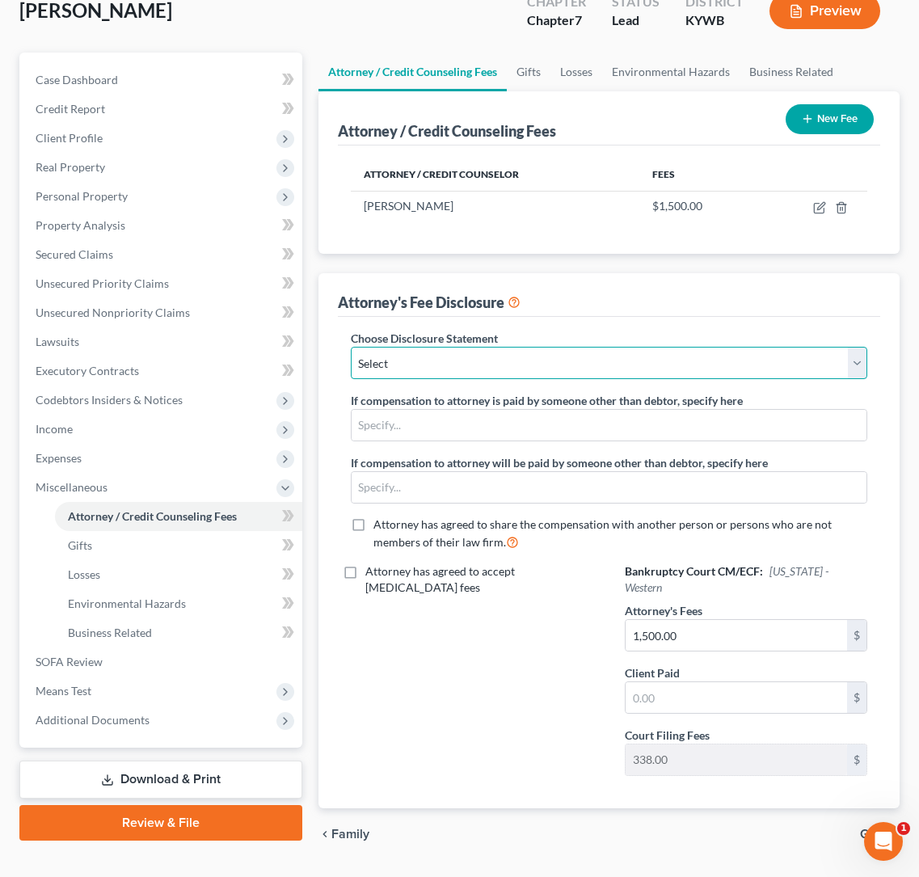
select select "1"
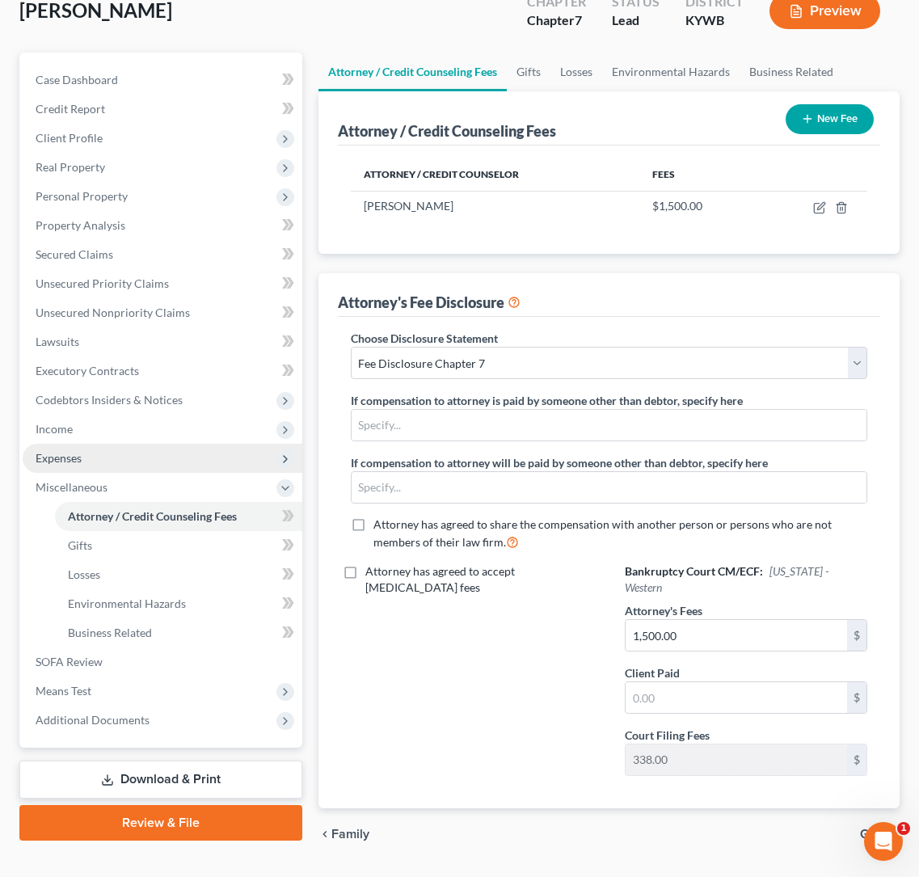
click at [76, 457] on span "Expenses" at bounding box center [59, 458] width 46 height 14
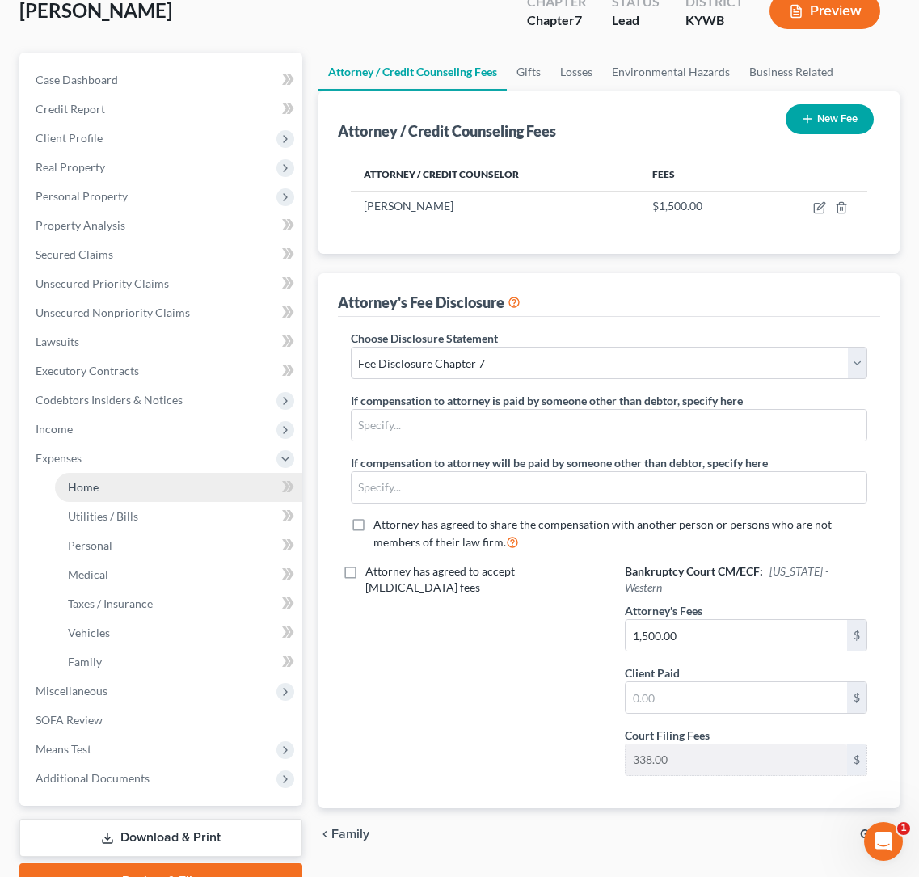
click at [95, 488] on span "Home" at bounding box center [83, 487] width 31 height 14
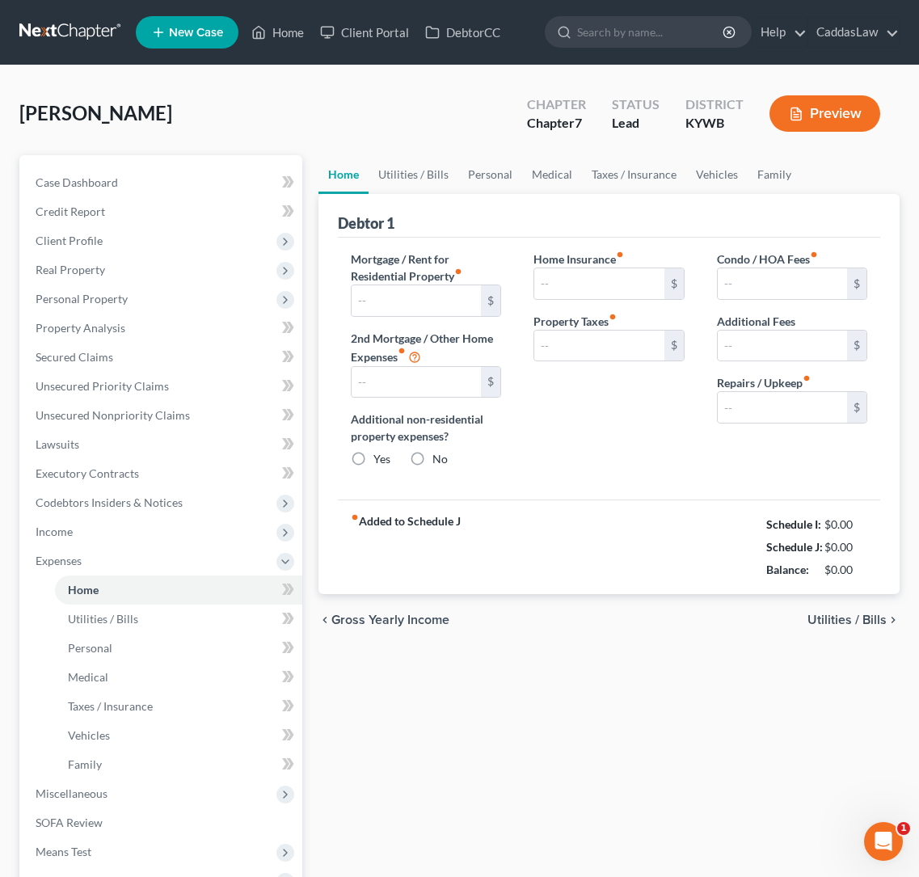
type input "0.00"
radio input "true"
type input "0.00"
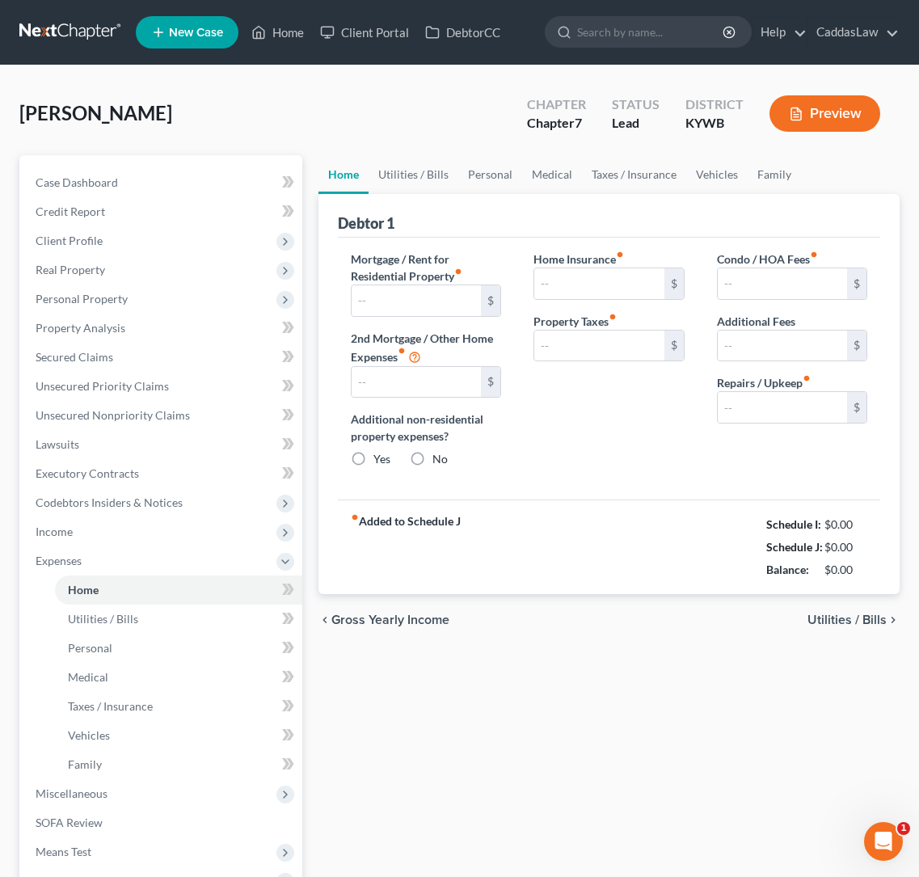
type input "0.00"
